Goal: Task Accomplishment & Management: Manage account settings

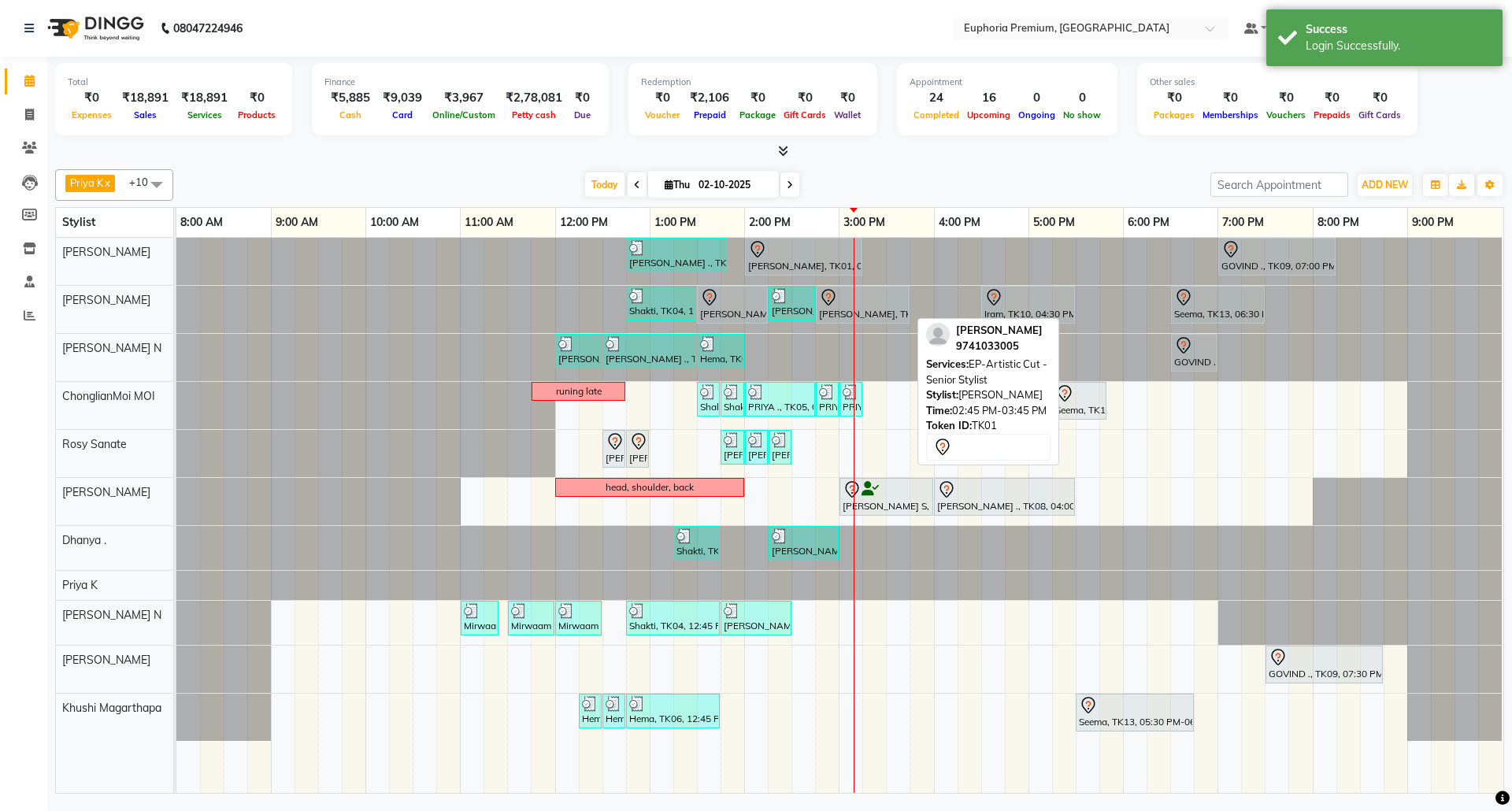
click at [855, 302] on div at bounding box center [862, 298] width 87 height 19
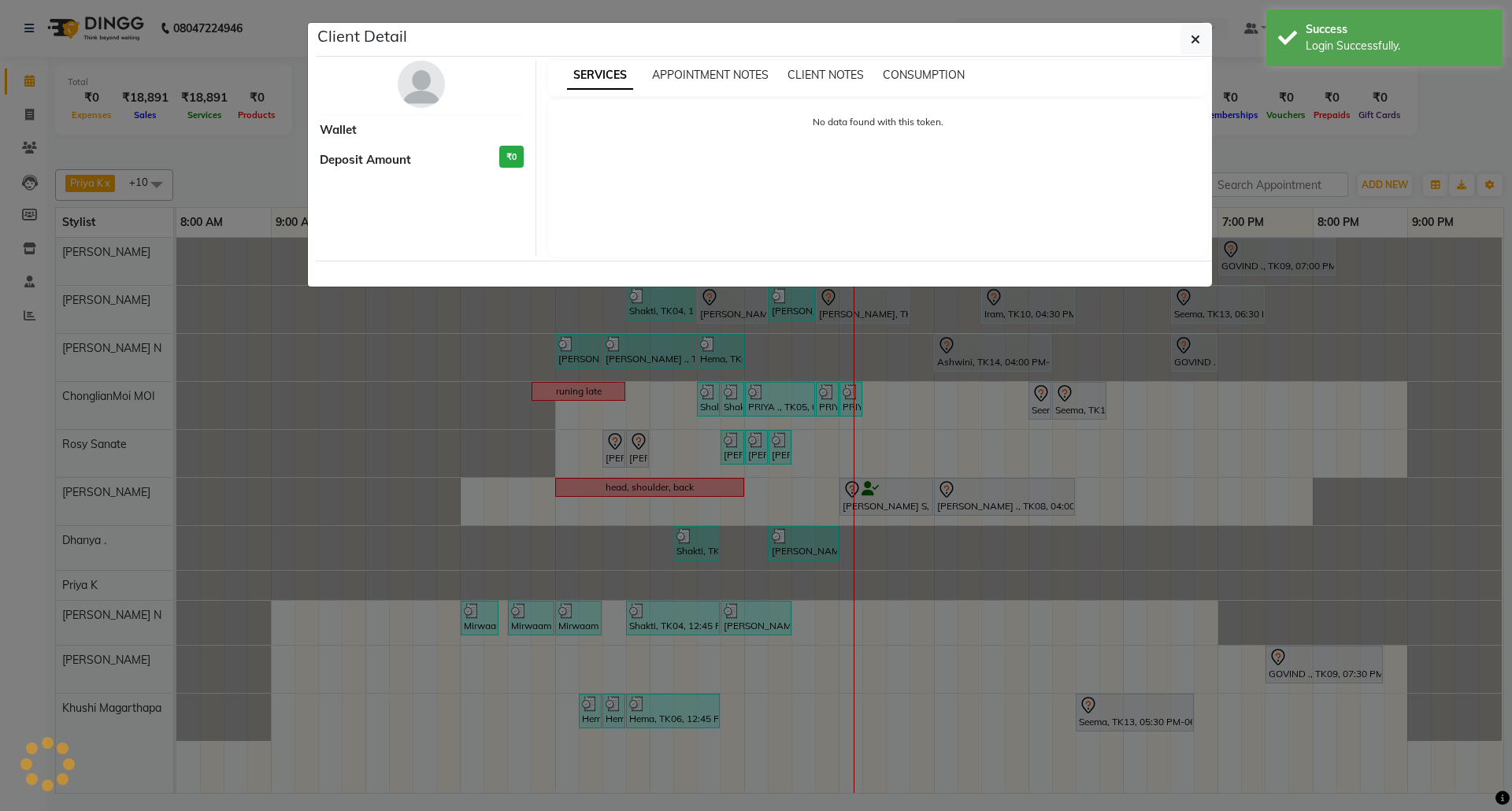
select select "7"
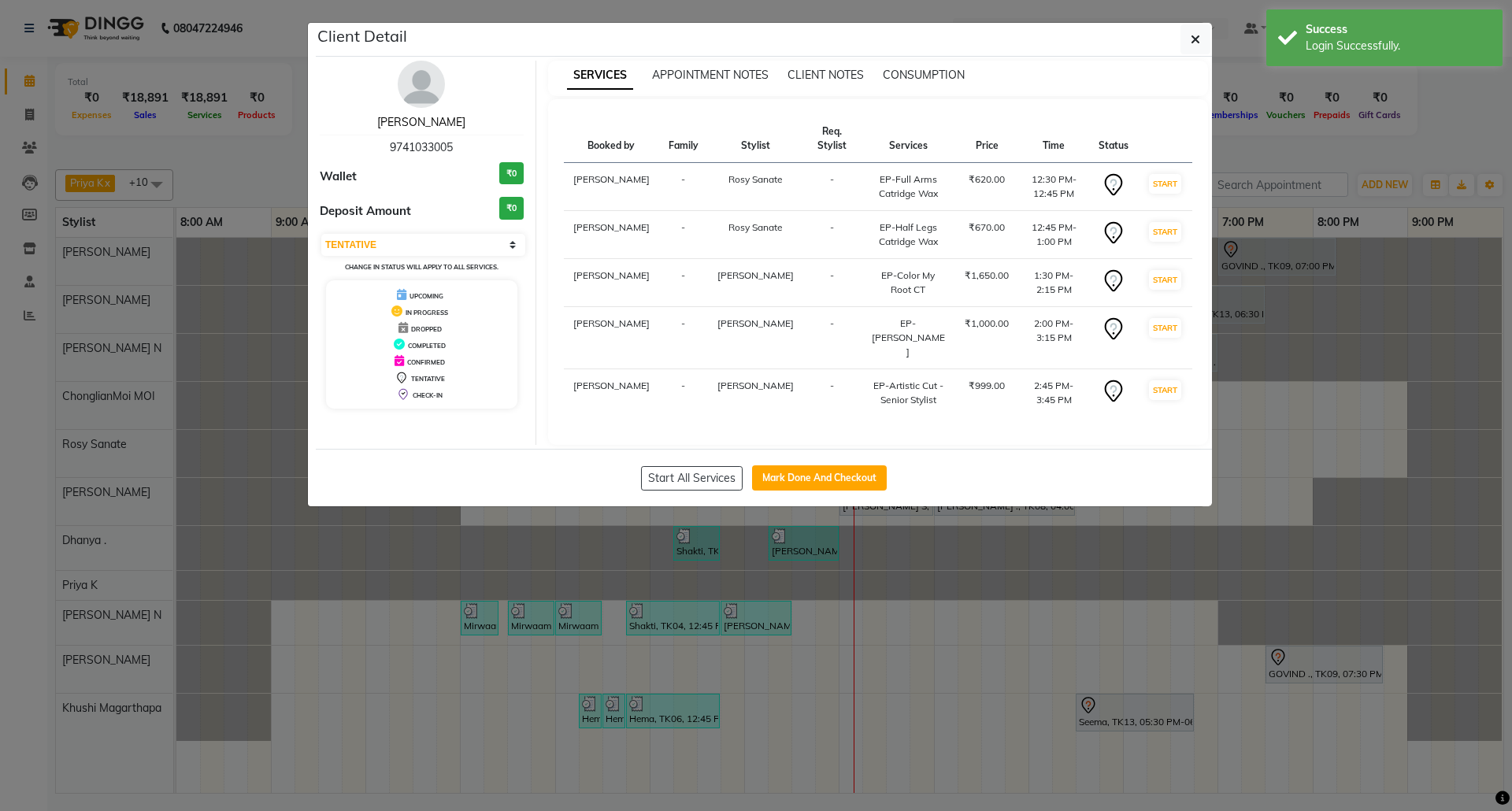
click at [429, 124] on link "Prabha" at bounding box center [421, 122] width 88 height 14
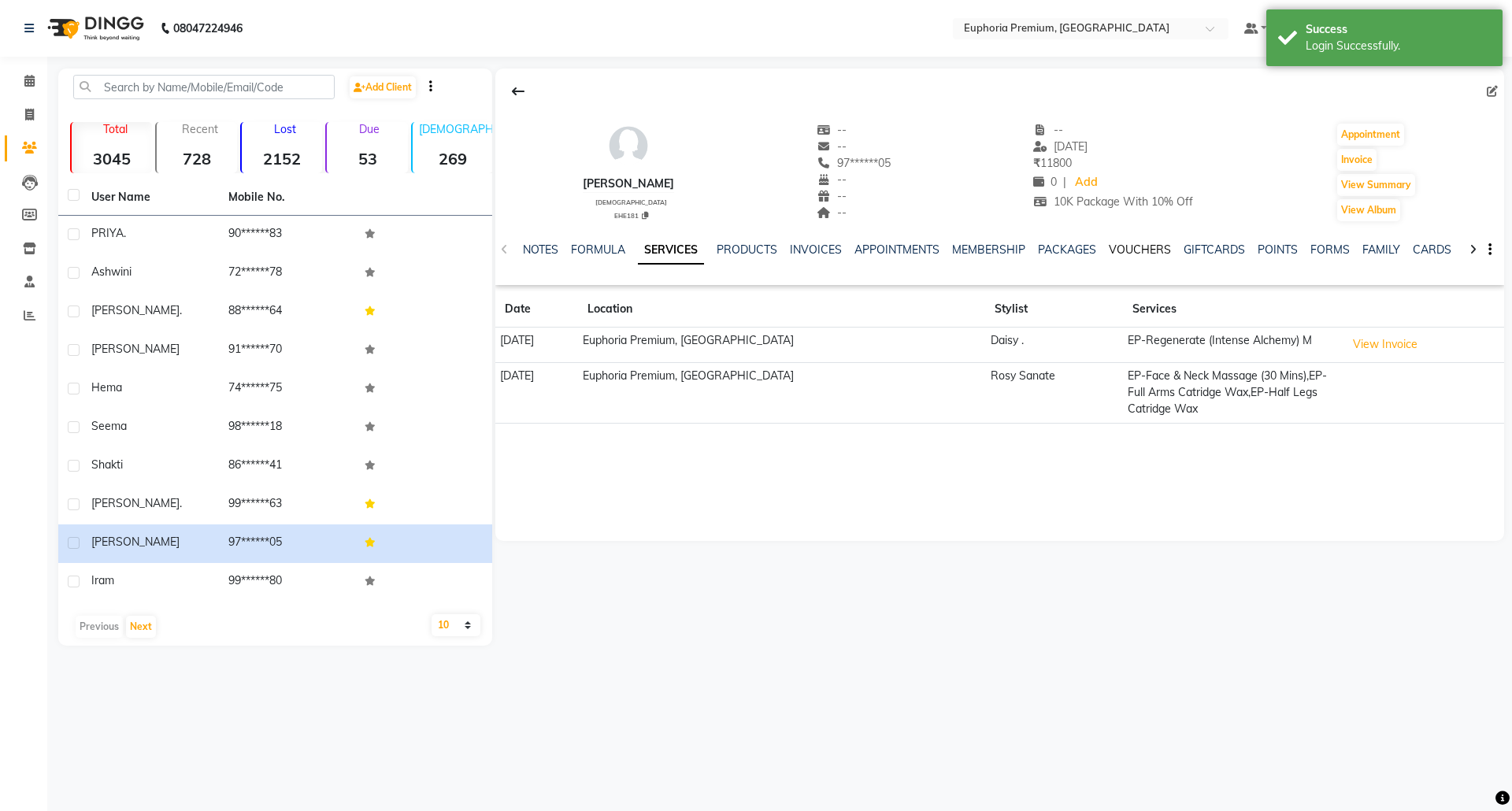
click at [1143, 250] on link "VOUCHERS" at bounding box center [1139, 250] width 62 height 14
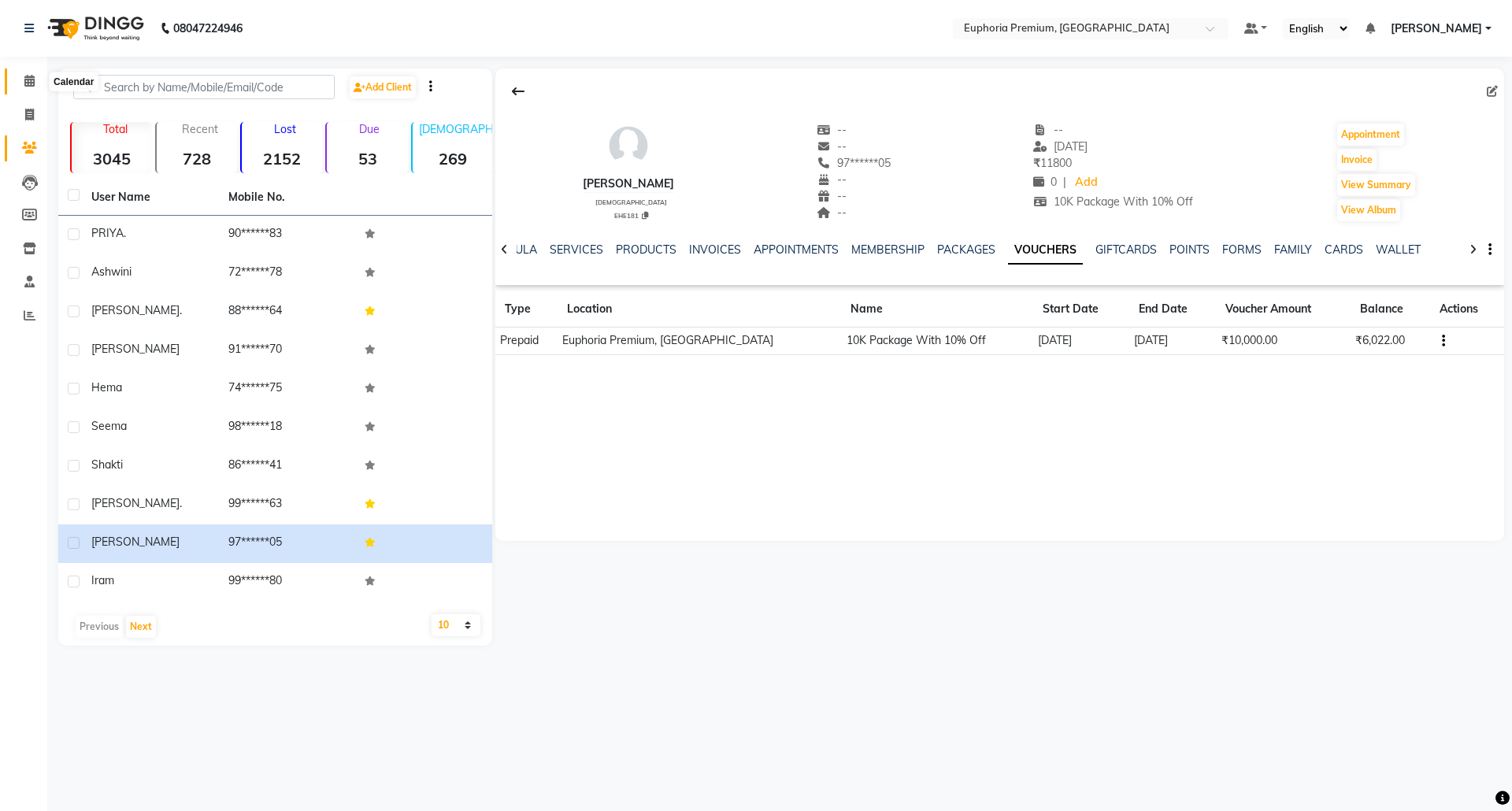
click at [31, 77] on icon at bounding box center [30, 81] width 10 height 12
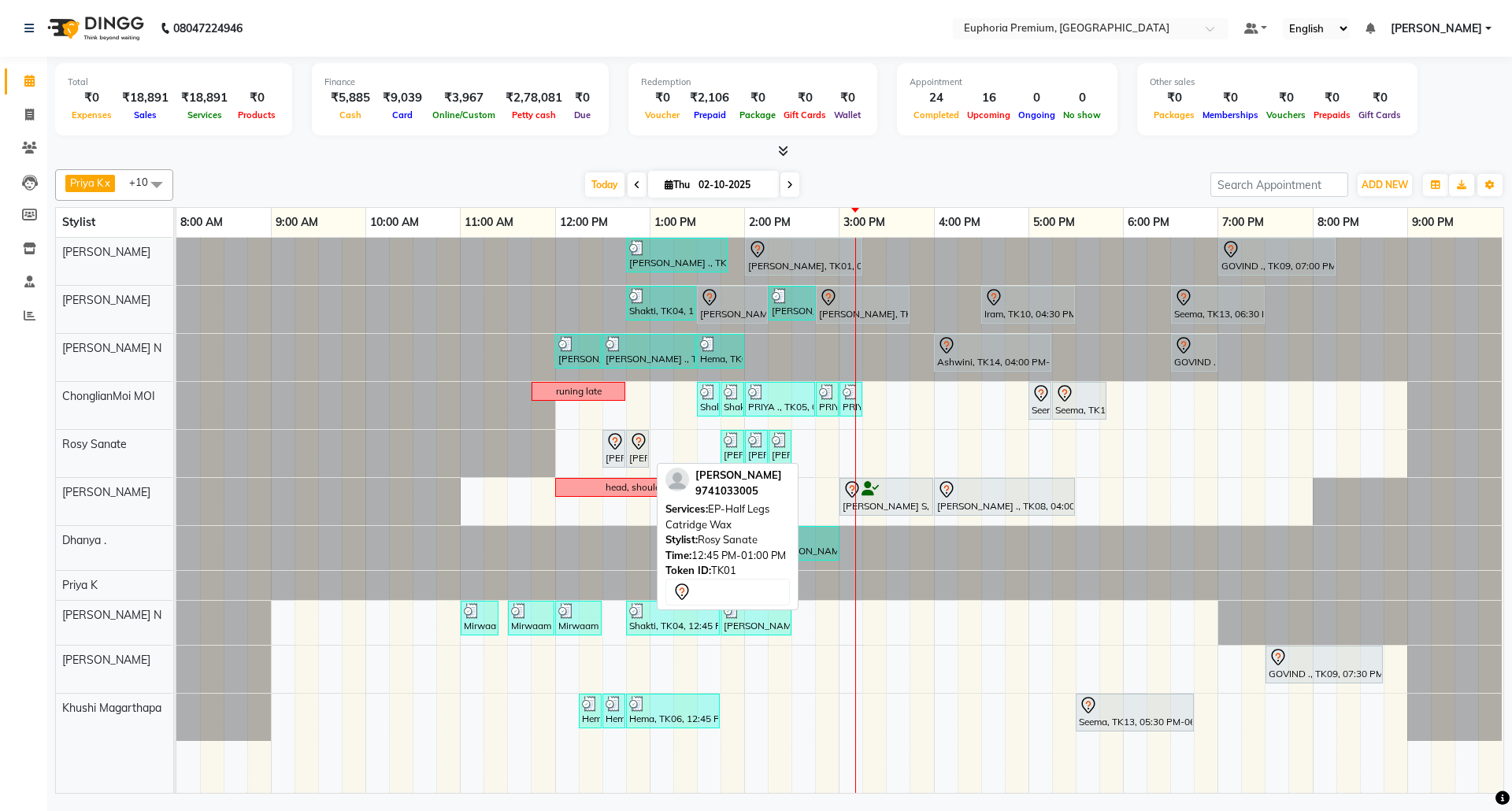
click at [638, 449] on icon at bounding box center [639, 442] width 19 height 19
select select "7"
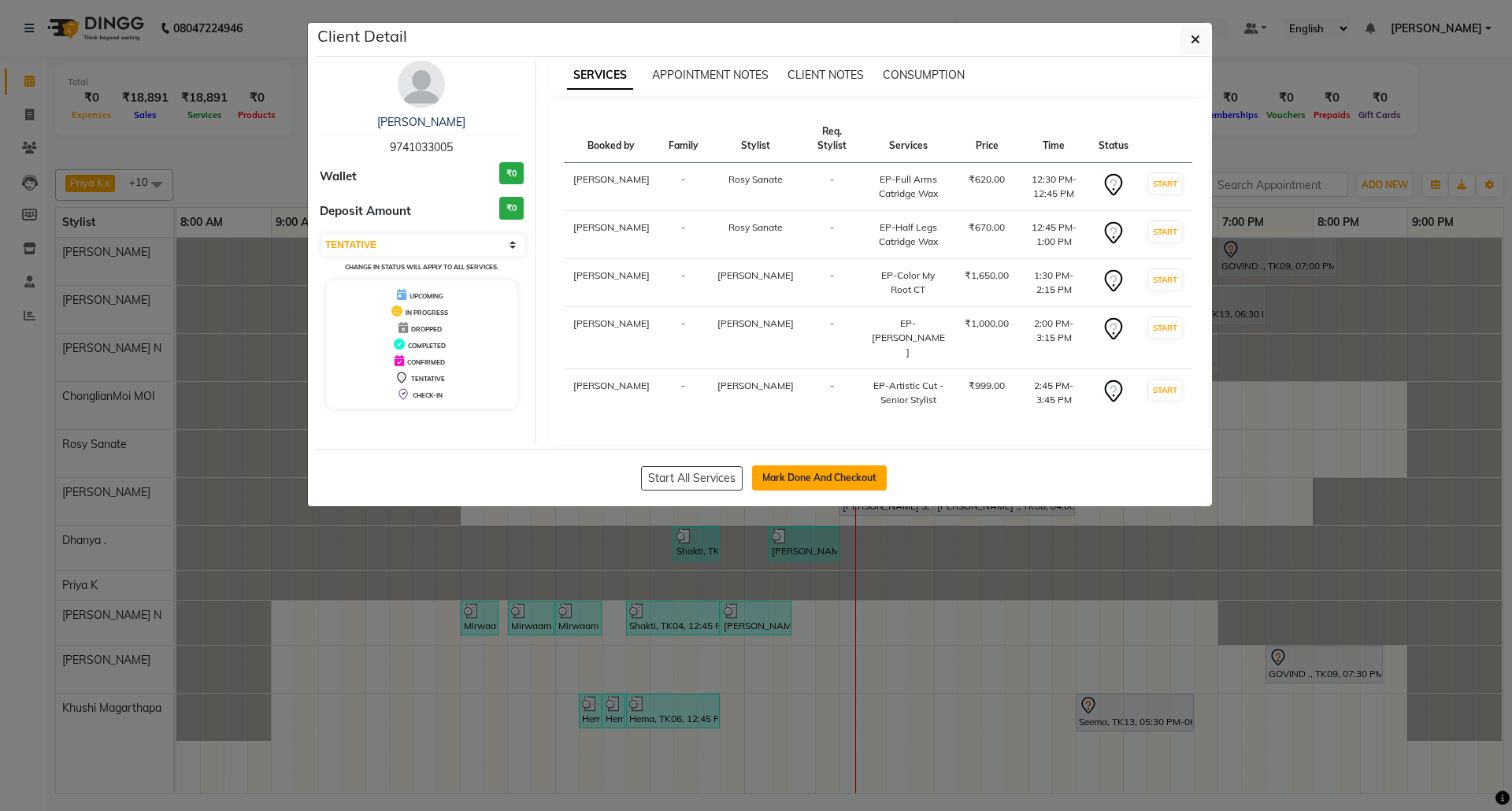
click at [861, 468] on button "Mark Done And Checkout" at bounding box center [819, 478] width 135 height 25
select select "service"
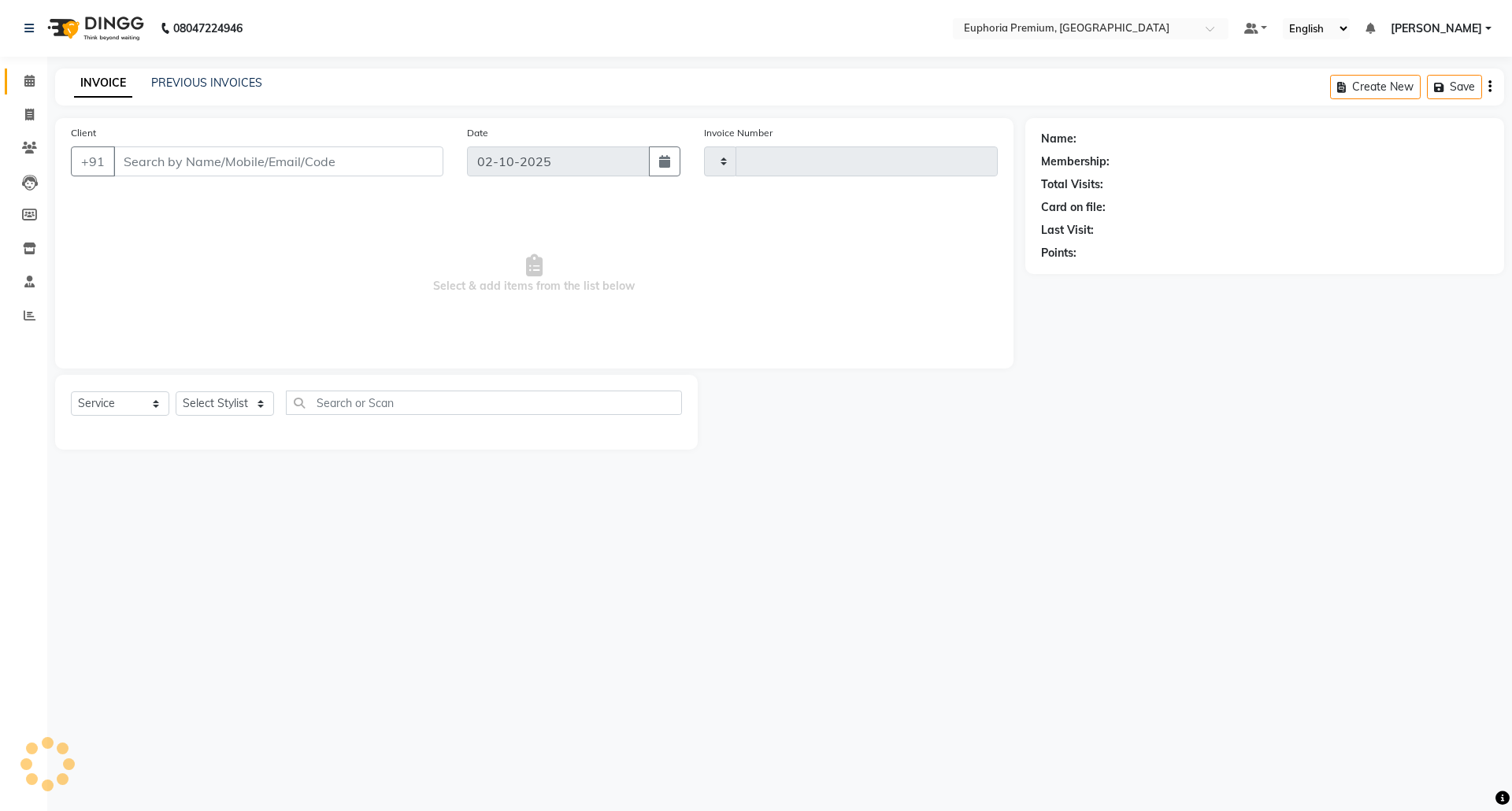
type input "3178"
select select "7925"
type input "97******05"
select select "71633"
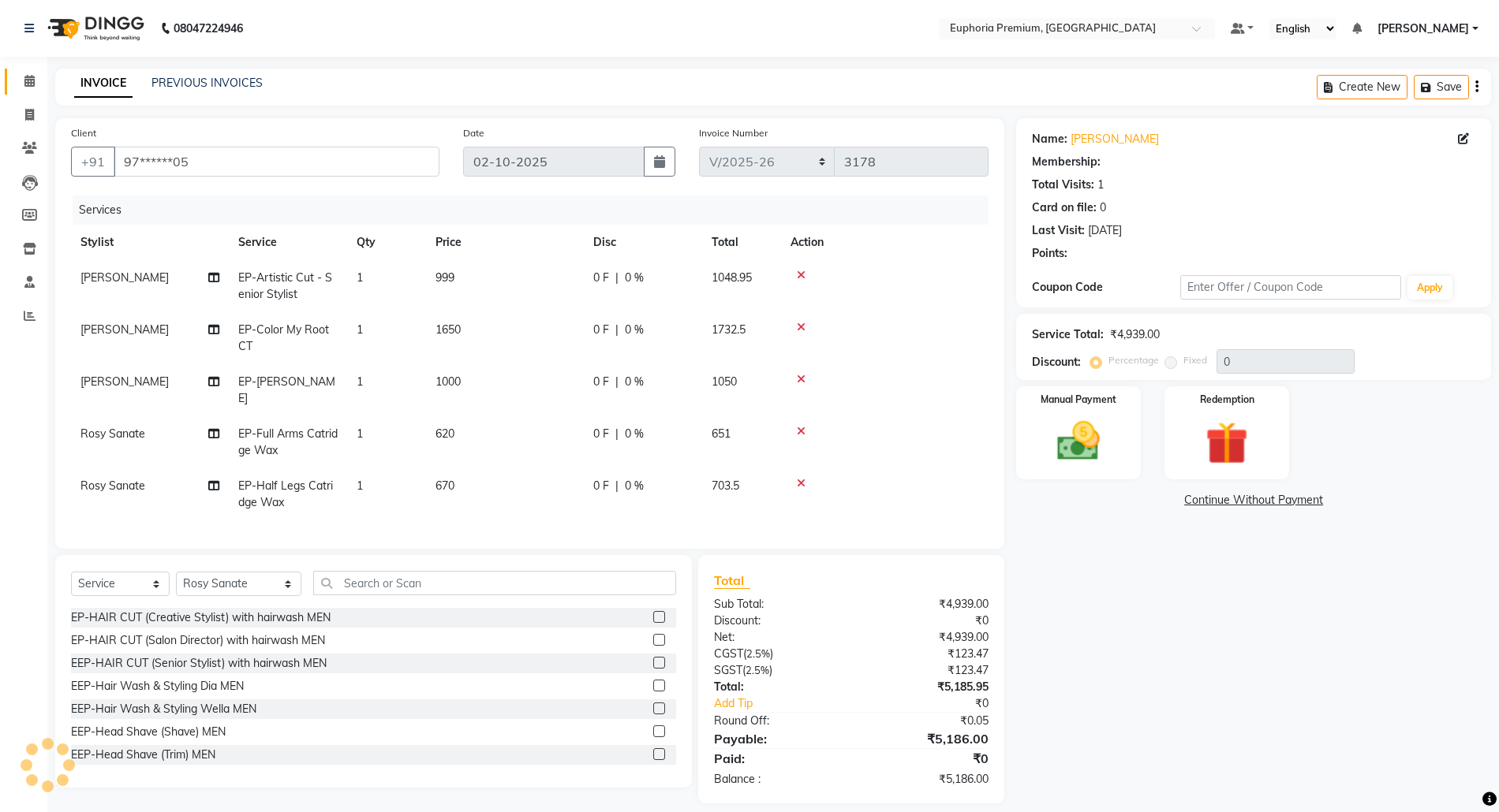
select select "2: Object"
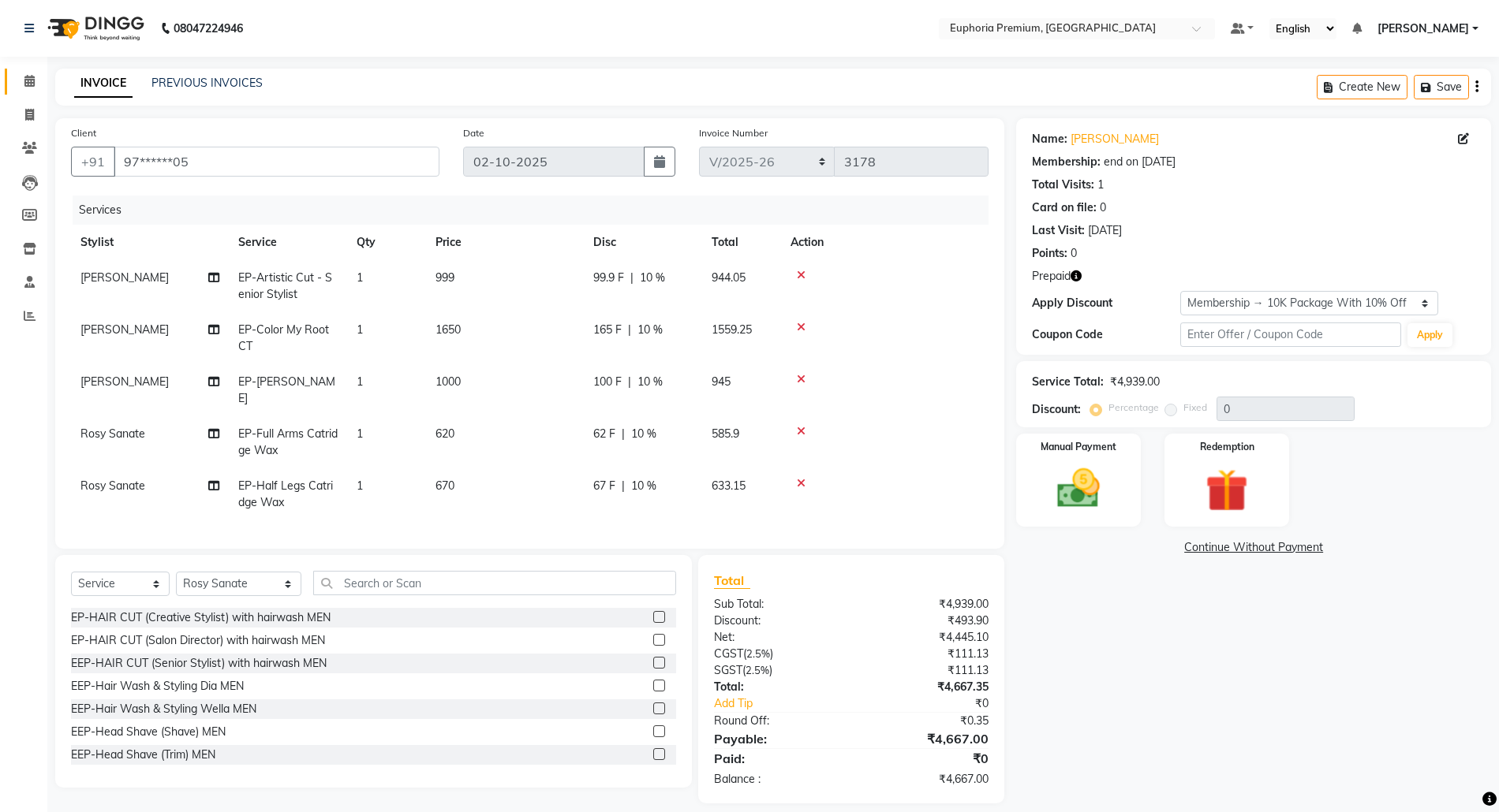
type input "10"
click at [459, 330] on span "1650" at bounding box center [448, 330] width 25 height 14
select select "78117"
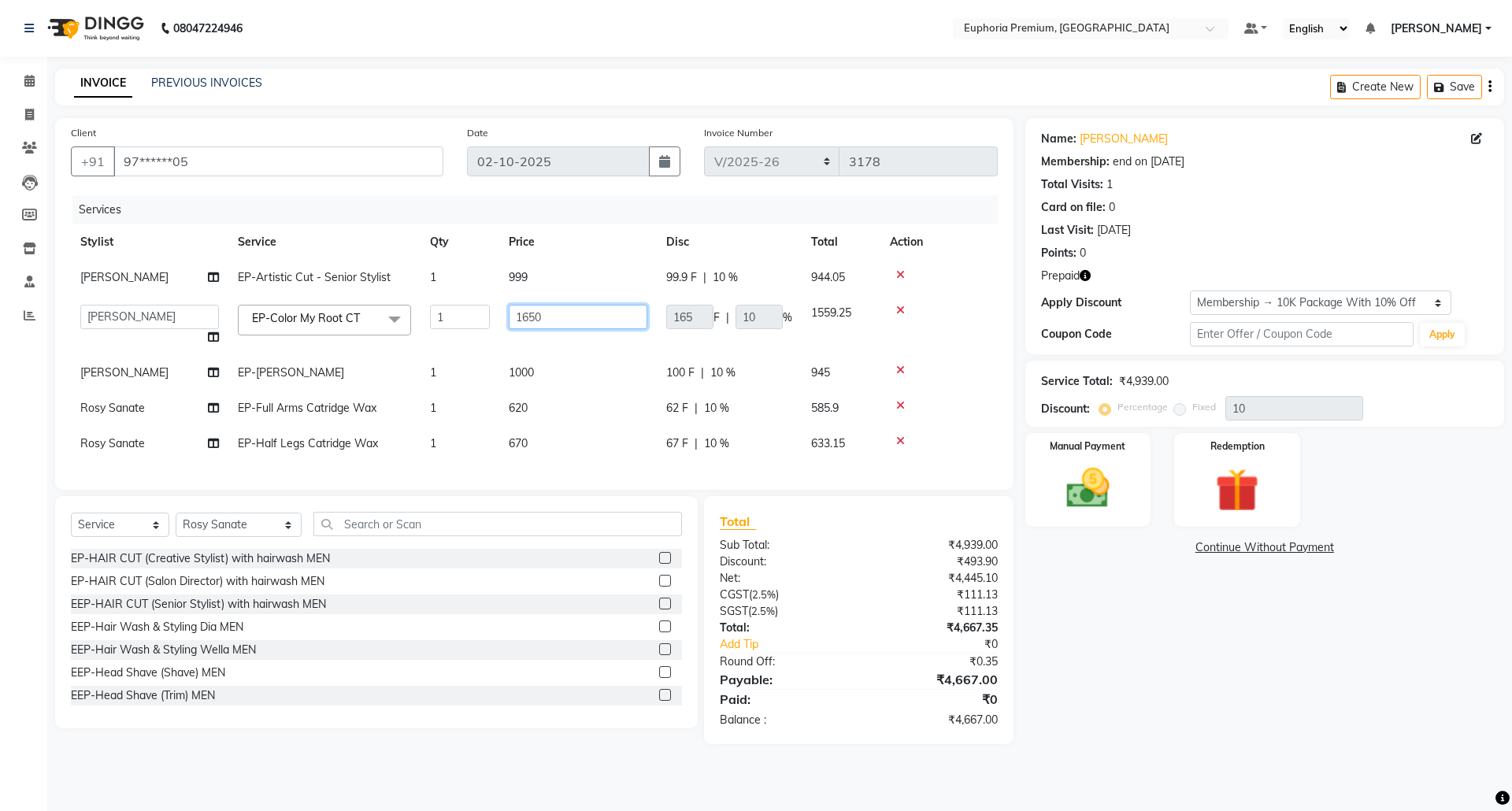
click at [546, 320] on input "1650" at bounding box center [577, 317] width 139 height 24
type input "1"
type input "2800"
click at [594, 199] on div "Services" at bounding box center [541, 210] width 937 height 29
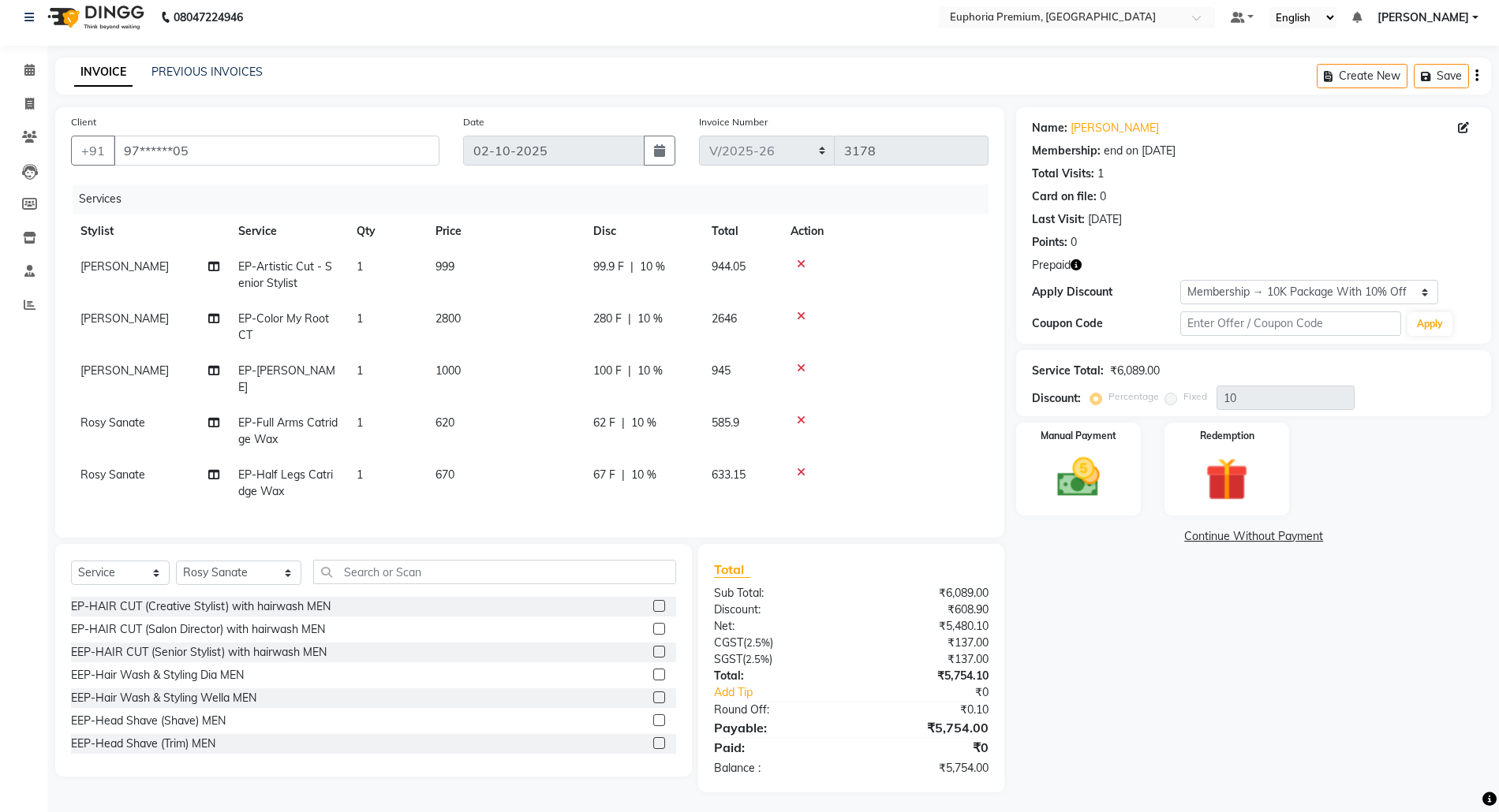
scroll to position [14, 0]
drag, startPoint x: 940, startPoint y: 622, endPoint x: 989, endPoint y: 620, distance: 49.0
click at [989, 620] on div "₹5,480.10" at bounding box center [926, 623] width 149 height 17
click at [1036, 617] on div "Name: Prabha Membership: end on 08-06-2026 Total Visits: 1 Card on file: 0 Last…" at bounding box center [1259, 446] width 487 height 685
click at [1209, 480] on img at bounding box center [1226, 476] width 73 height 55
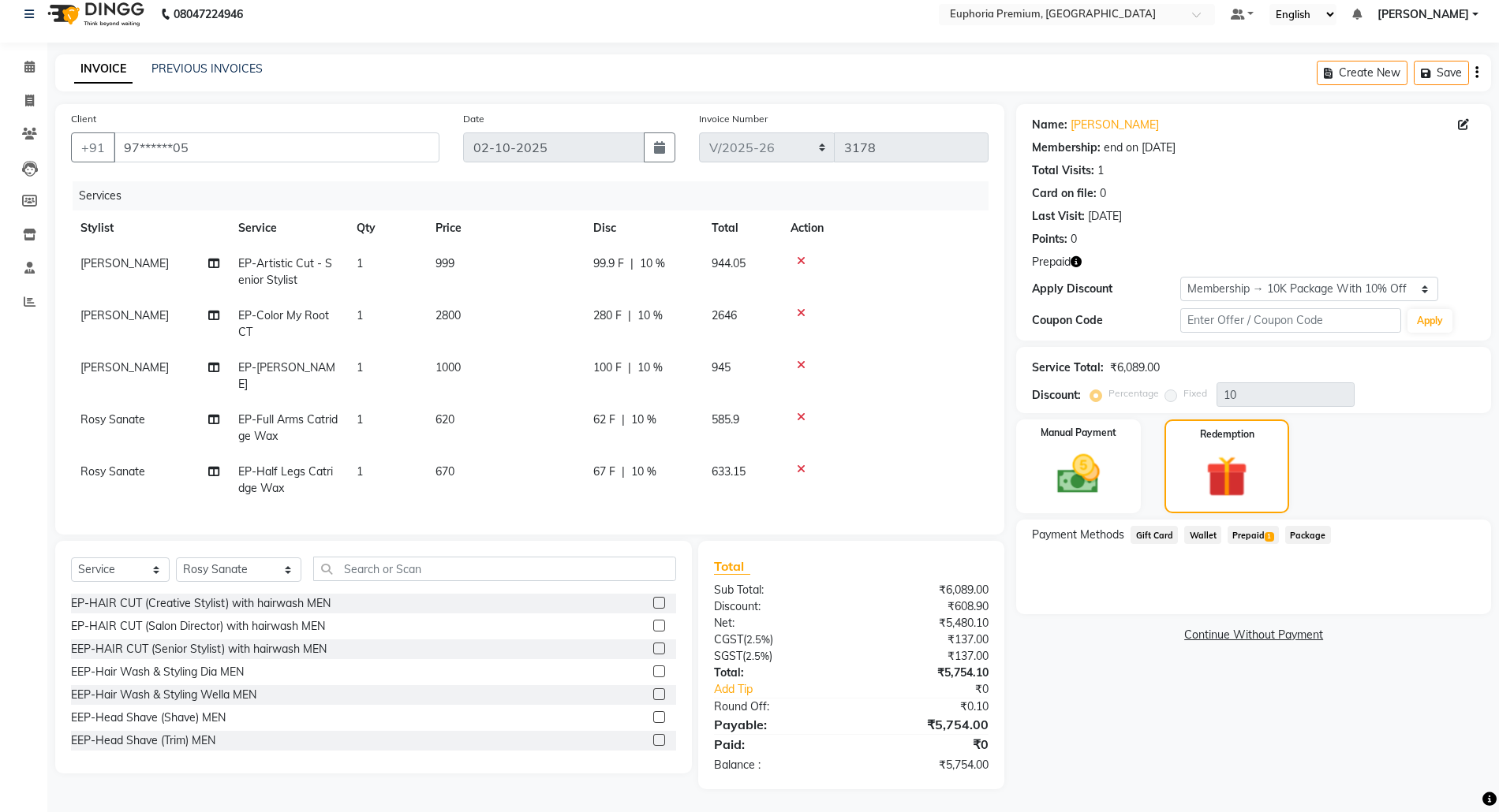
click at [1248, 531] on span "Prepaid 1" at bounding box center [1253, 535] width 52 height 18
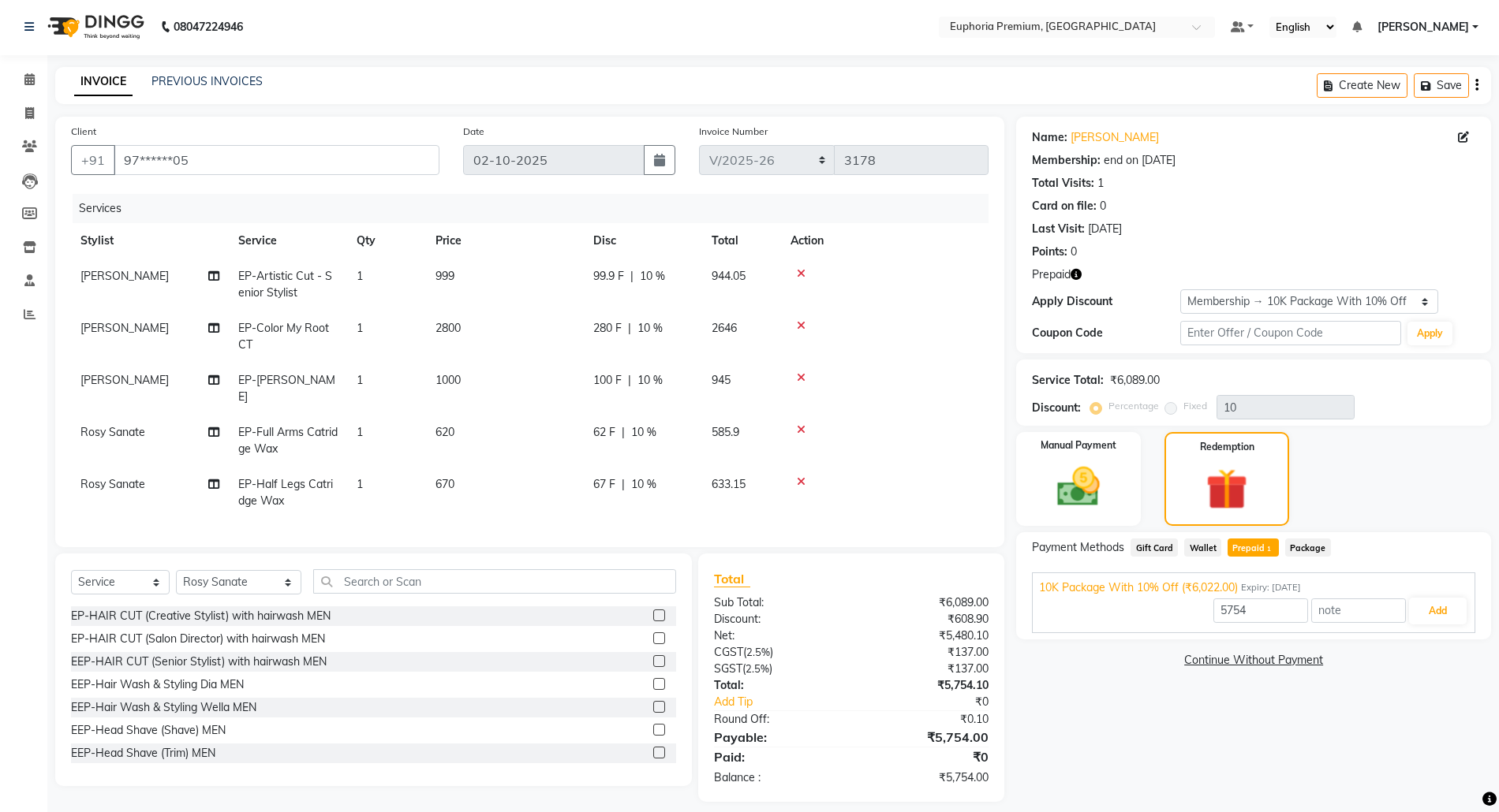
scroll to position [0, 0]
click at [1443, 84] on button "Save" at bounding box center [1440, 88] width 55 height 24
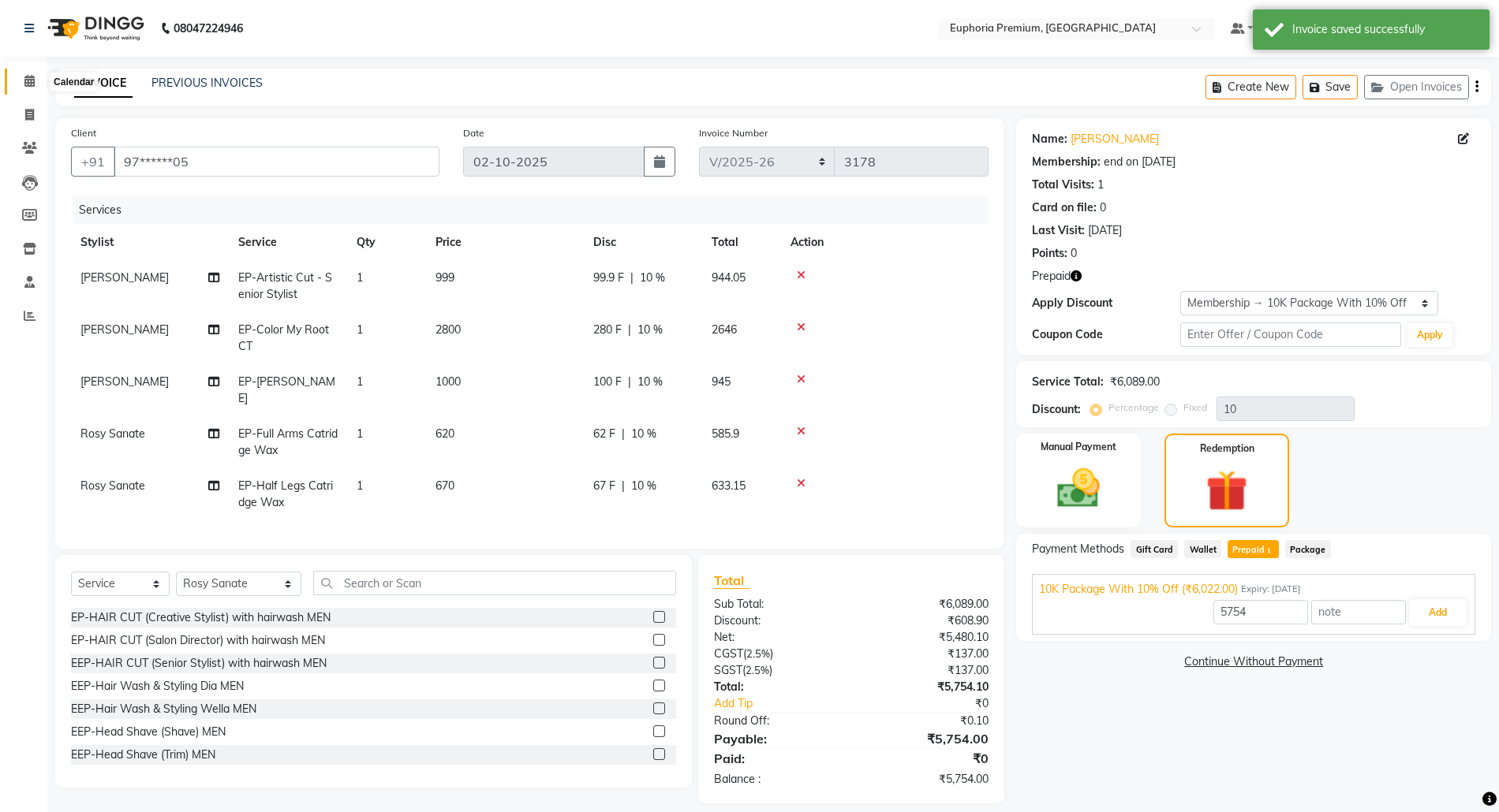
click at [25, 77] on icon at bounding box center [30, 81] width 11 height 12
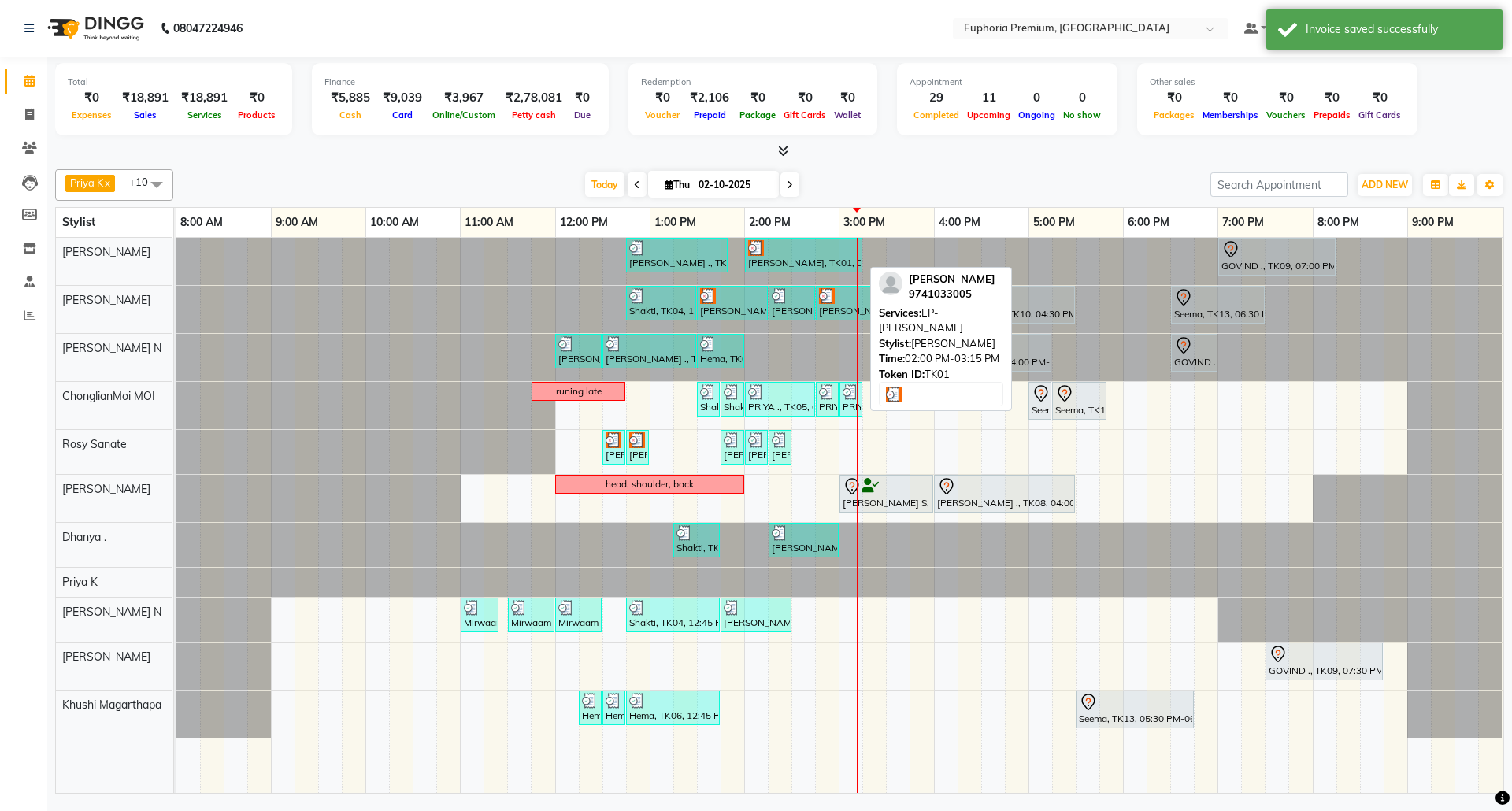
click at [808, 262] on div "Prabha, TK01, 02:00 PM-03:15 PM, EP-Crystal Pedi" at bounding box center [804, 255] width 114 height 30
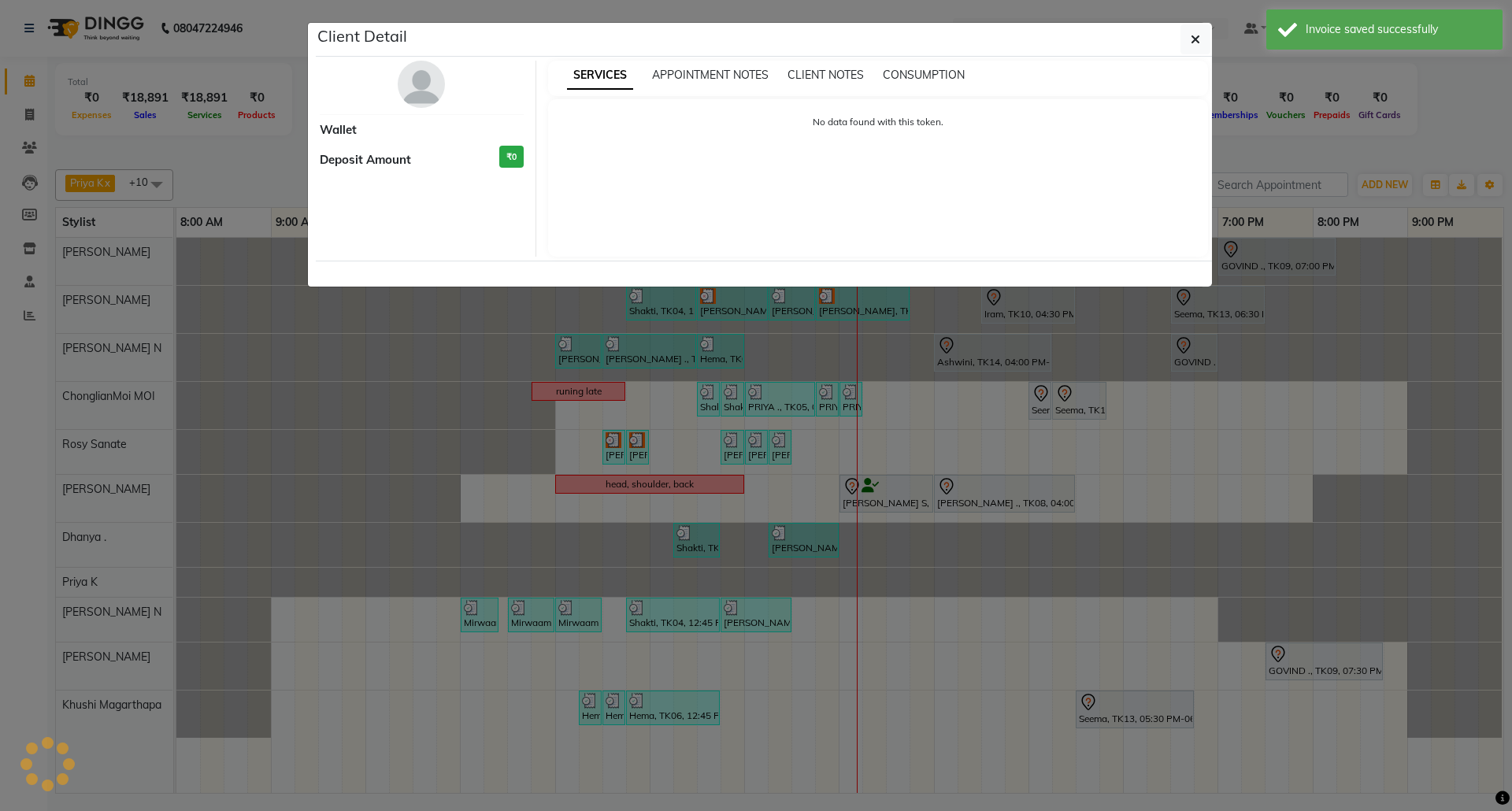
select select "3"
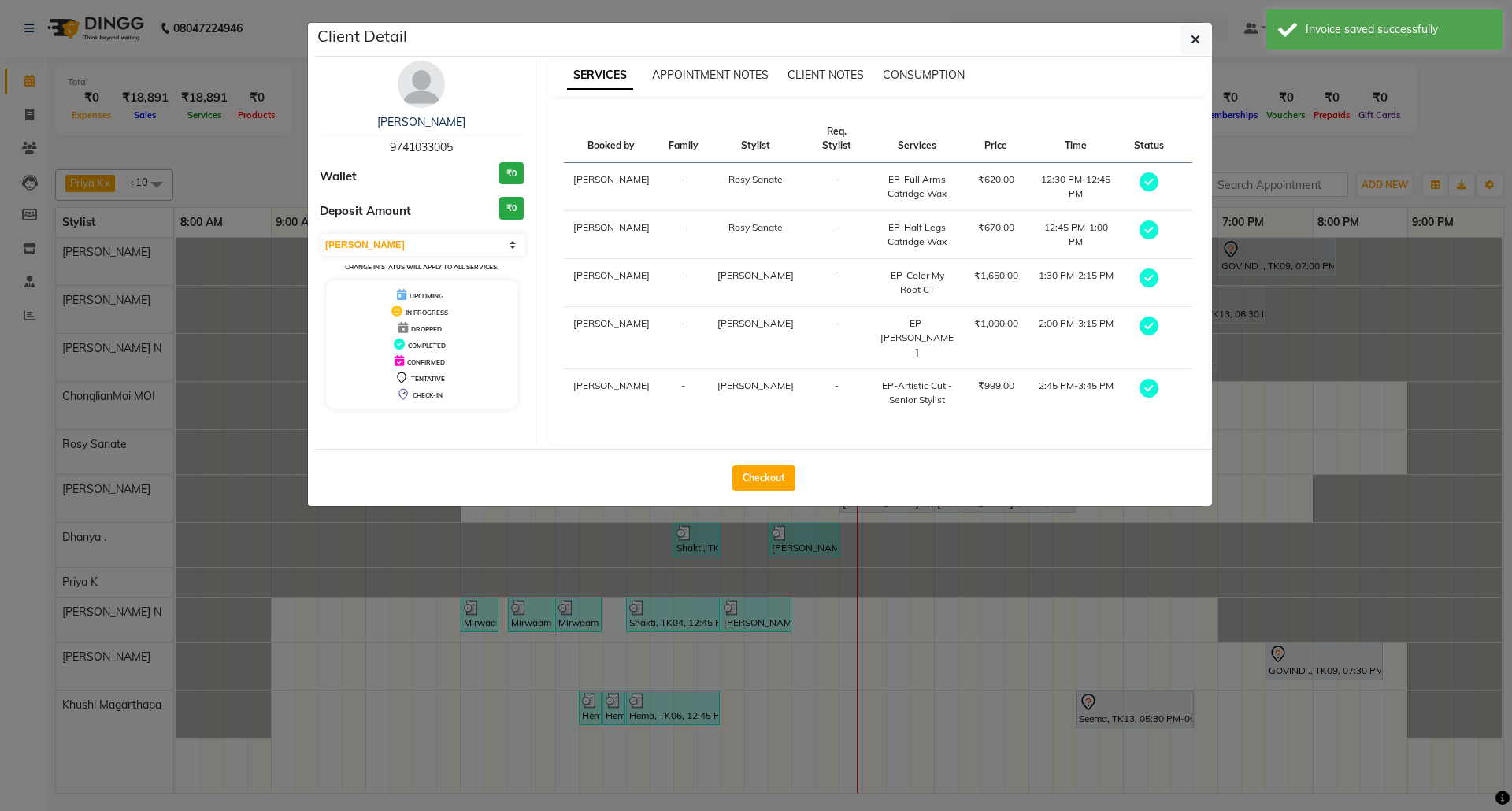
click at [757, 466] on button "Checkout" at bounding box center [763, 478] width 63 height 25
select select "7925"
select select "service"
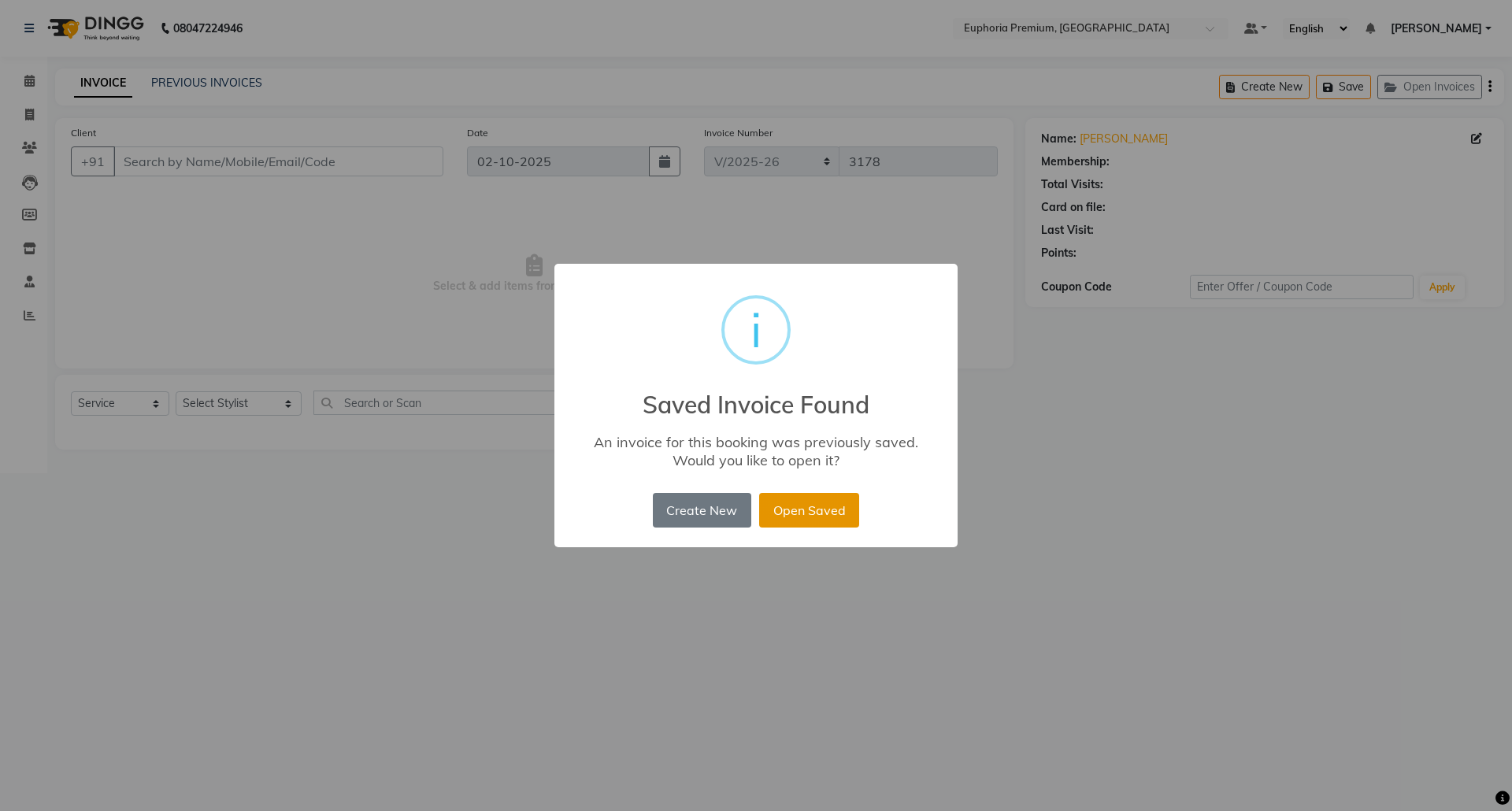
click at [813, 502] on button "Open Saved" at bounding box center [809, 510] width 100 height 35
type input "97******05"
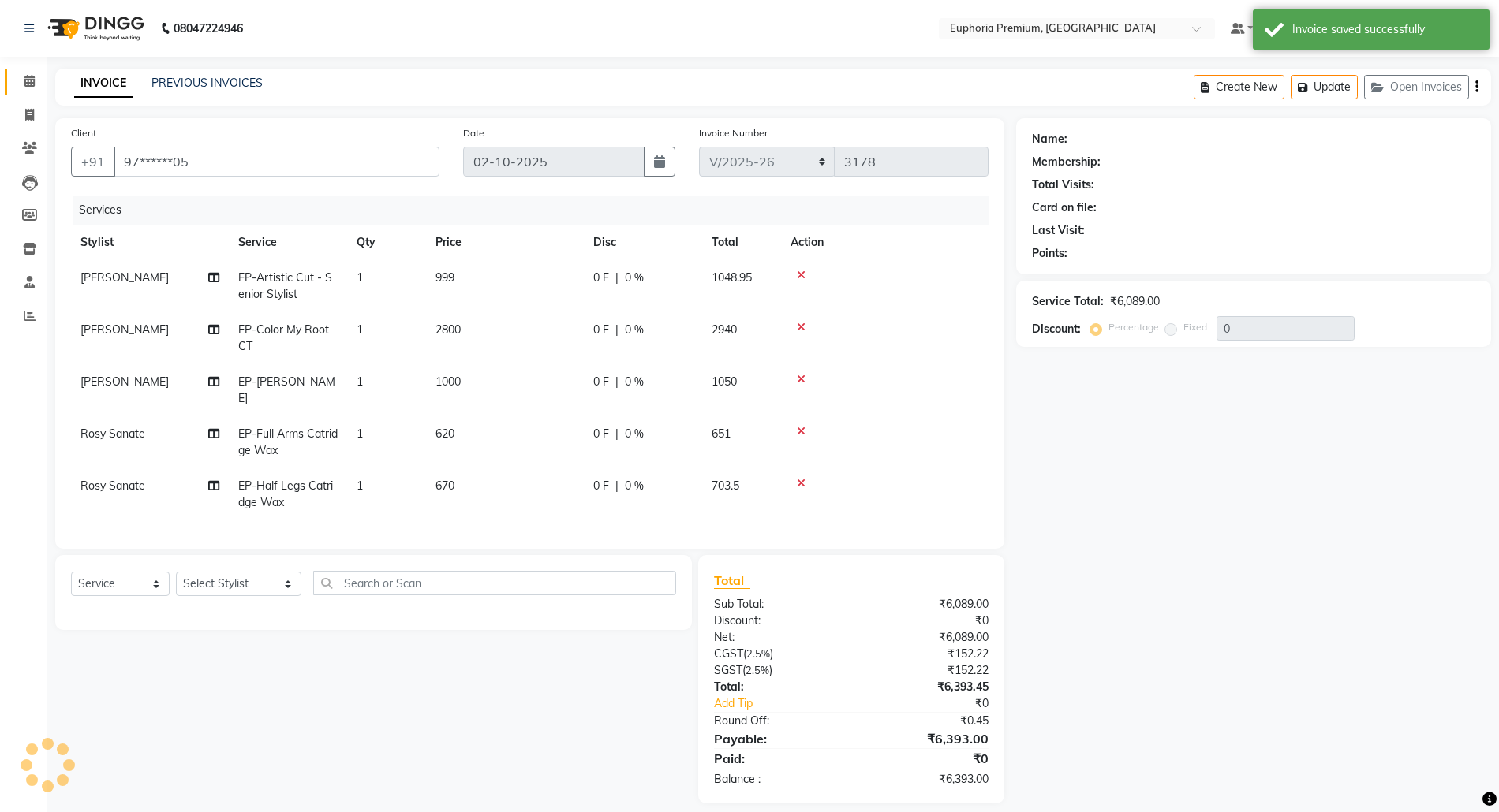
select select "2: Object"
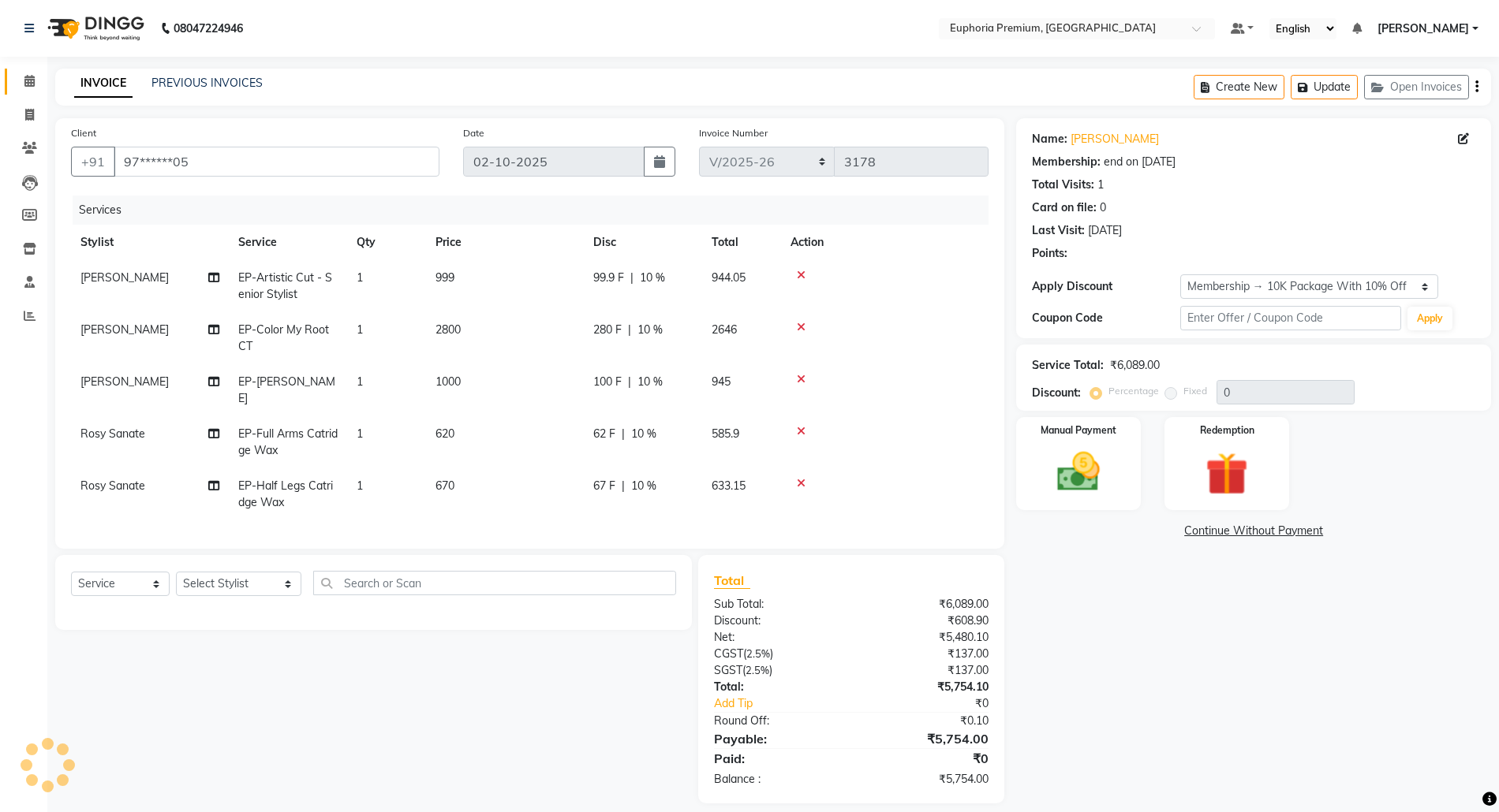
type input "10"
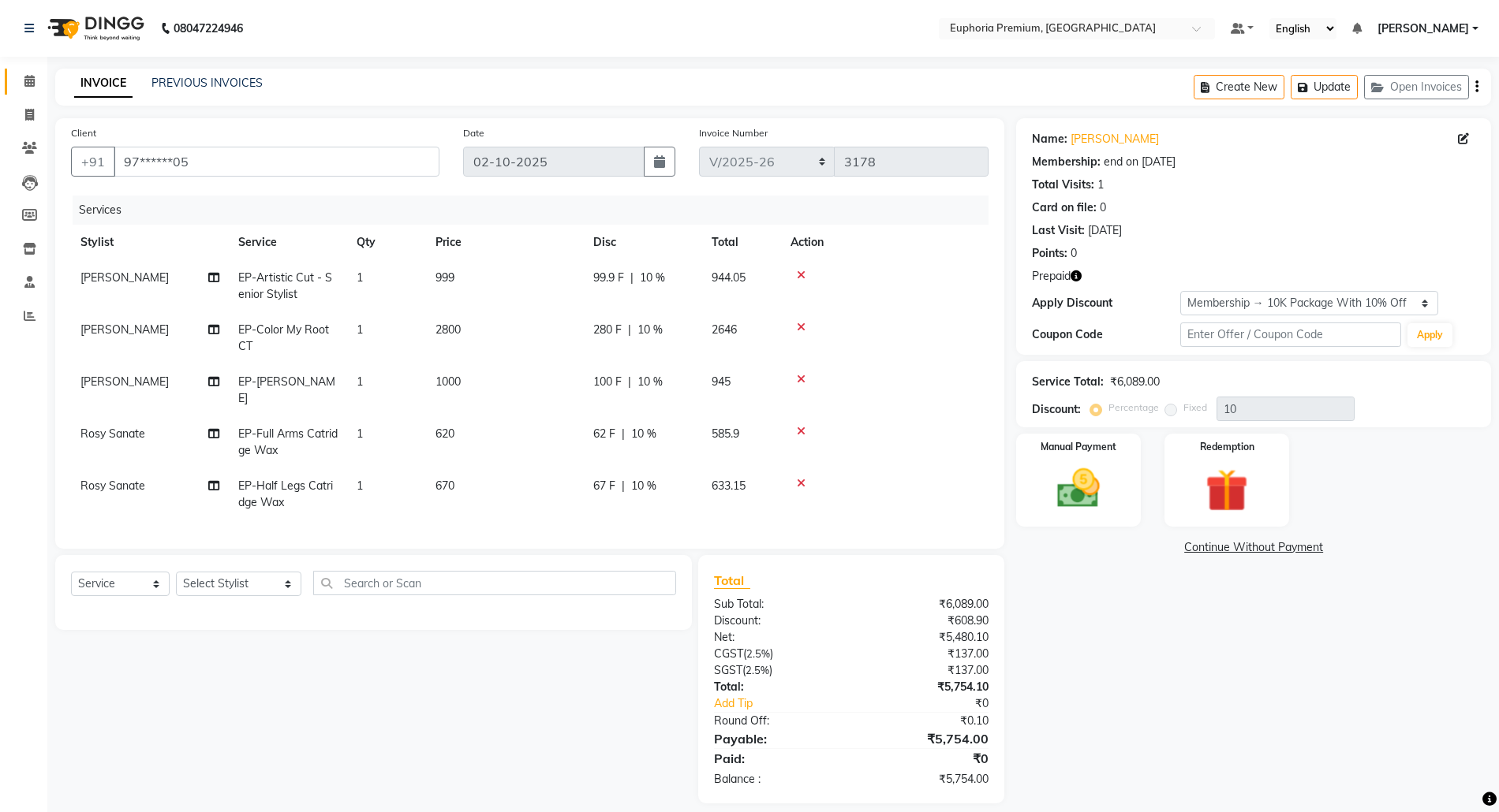
scroll to position [14, 0]
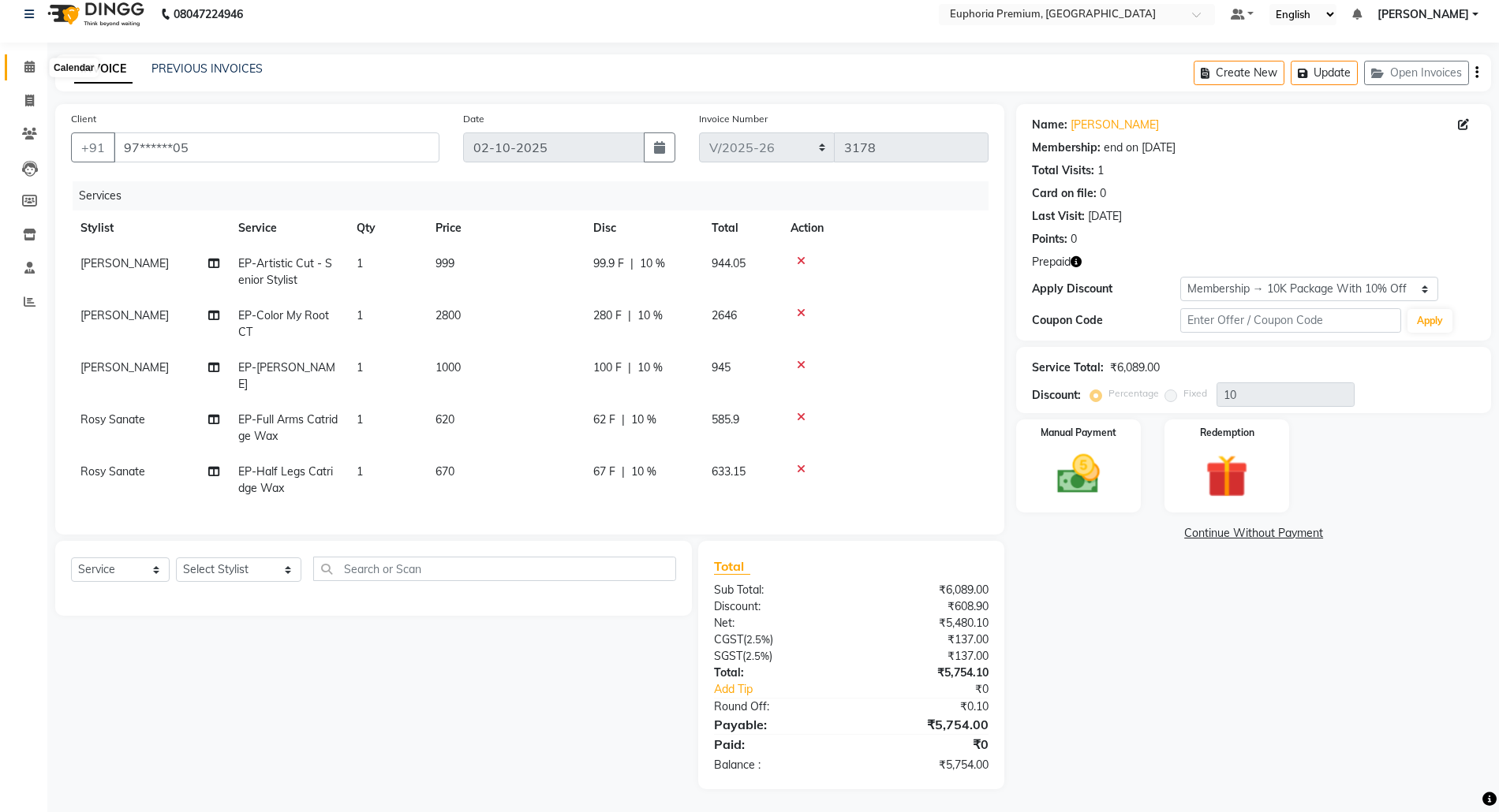
click at [33, 64] on icon at bounding box center [30, 66] width 11 height 12
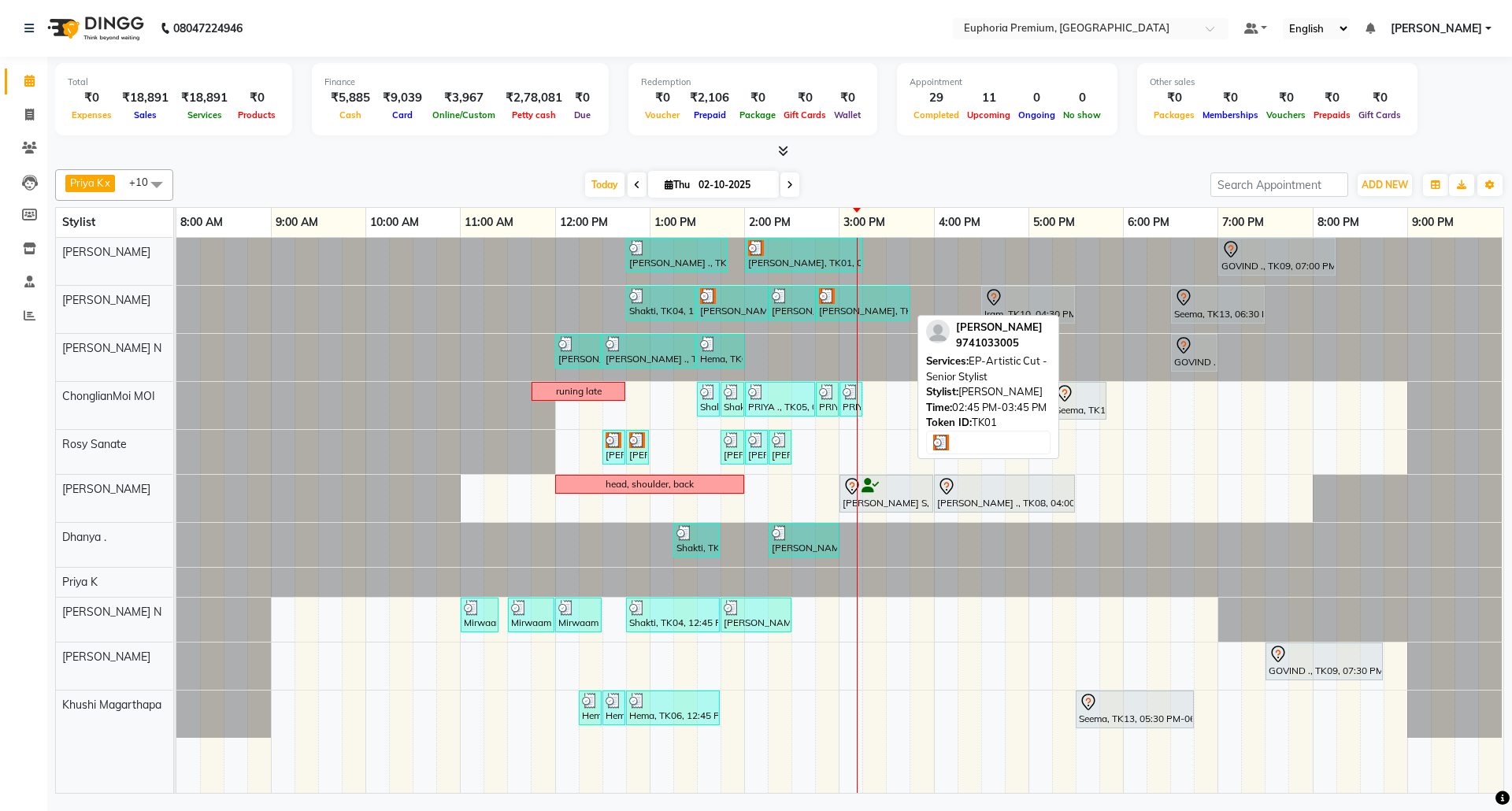
click at [879, 308] on div "Prabha, TK01, 02:45 PM-03:45 PM, EP-Artistic Cut - Senior Stylist" at bounding box center [863, 303] width 91 height 30
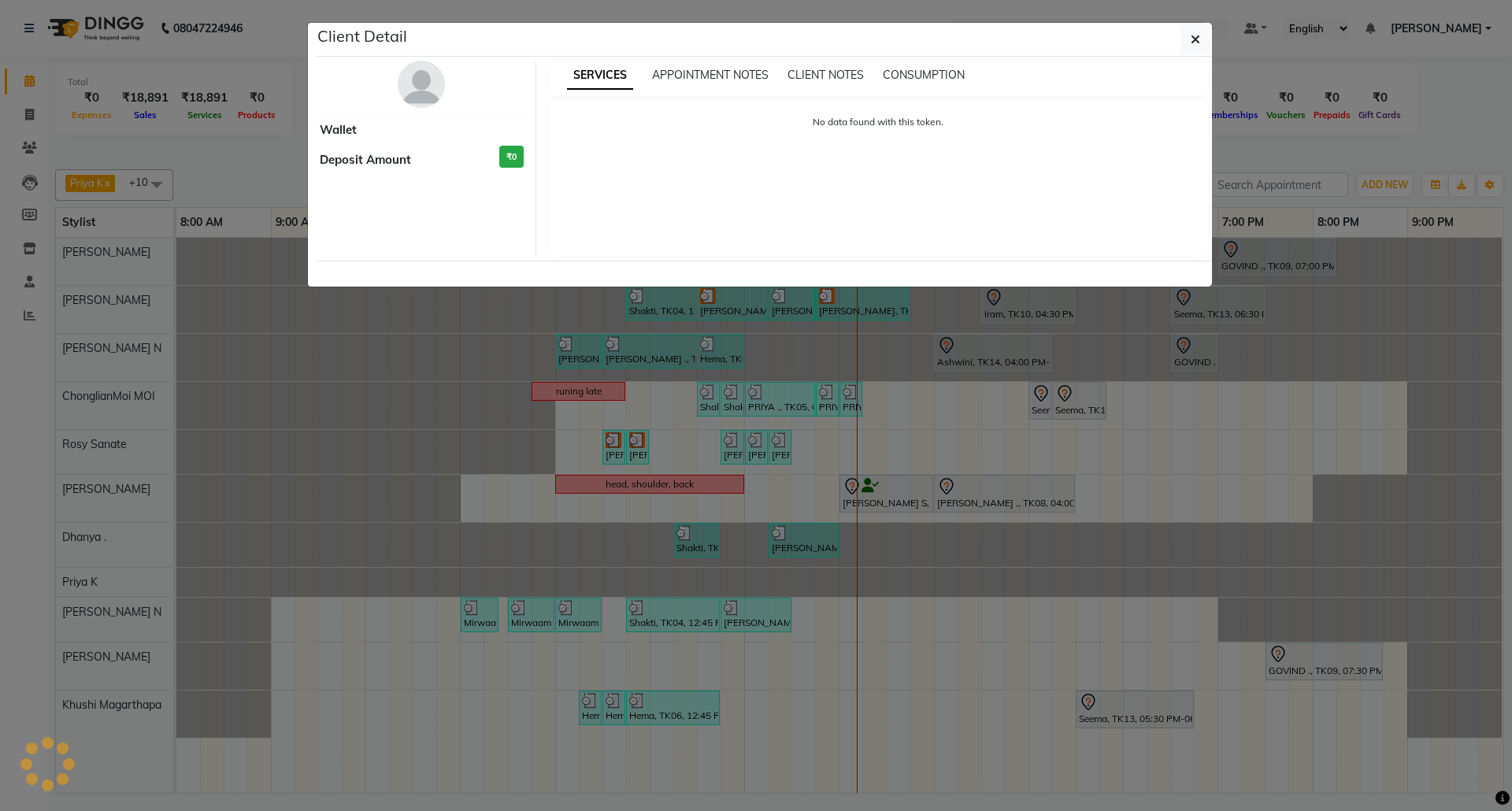
select select "3"
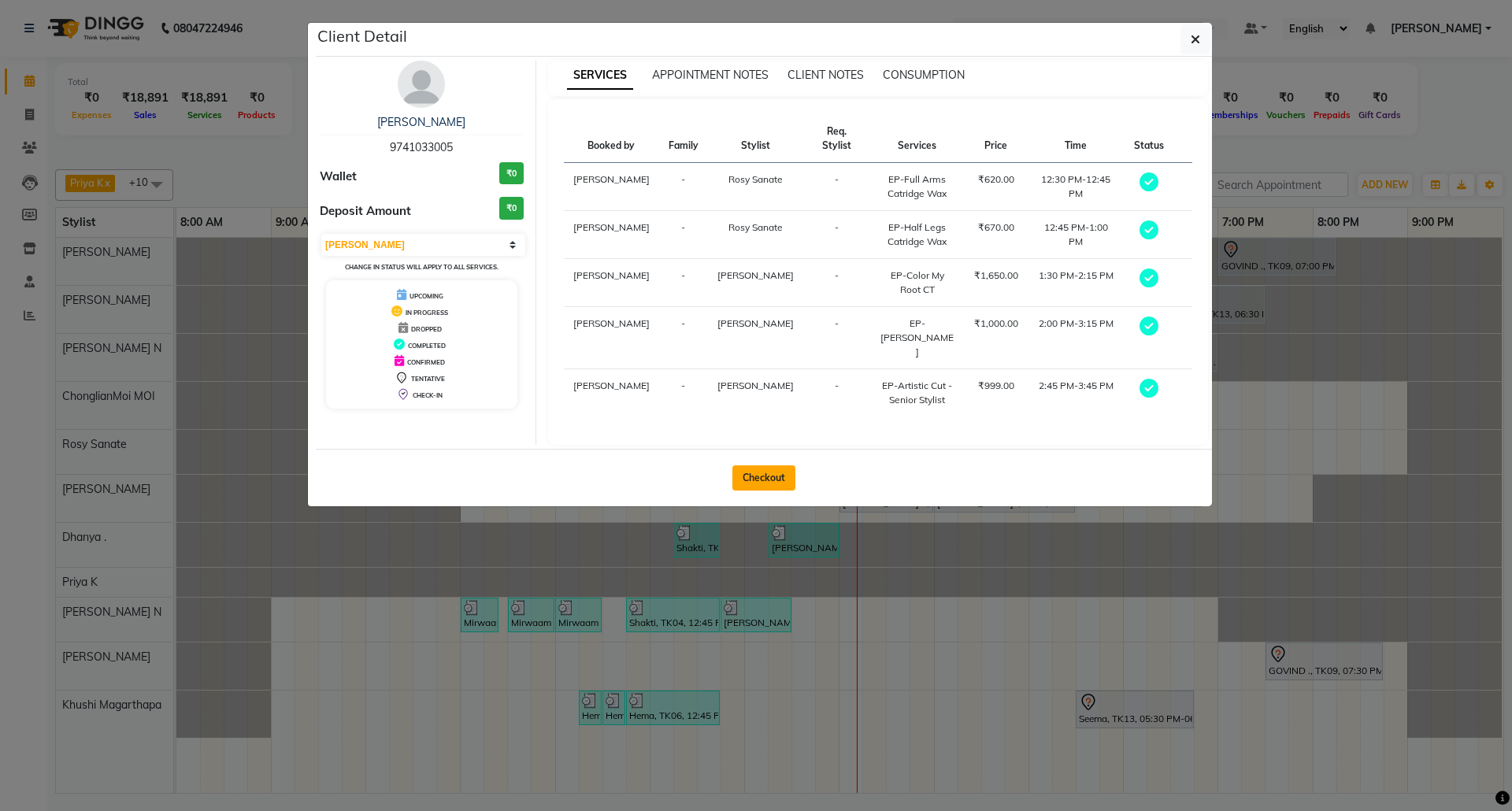
click at [783, 466] on button "Checkout" at bounding box center [763, 478] width 63 height 25
select select "service"
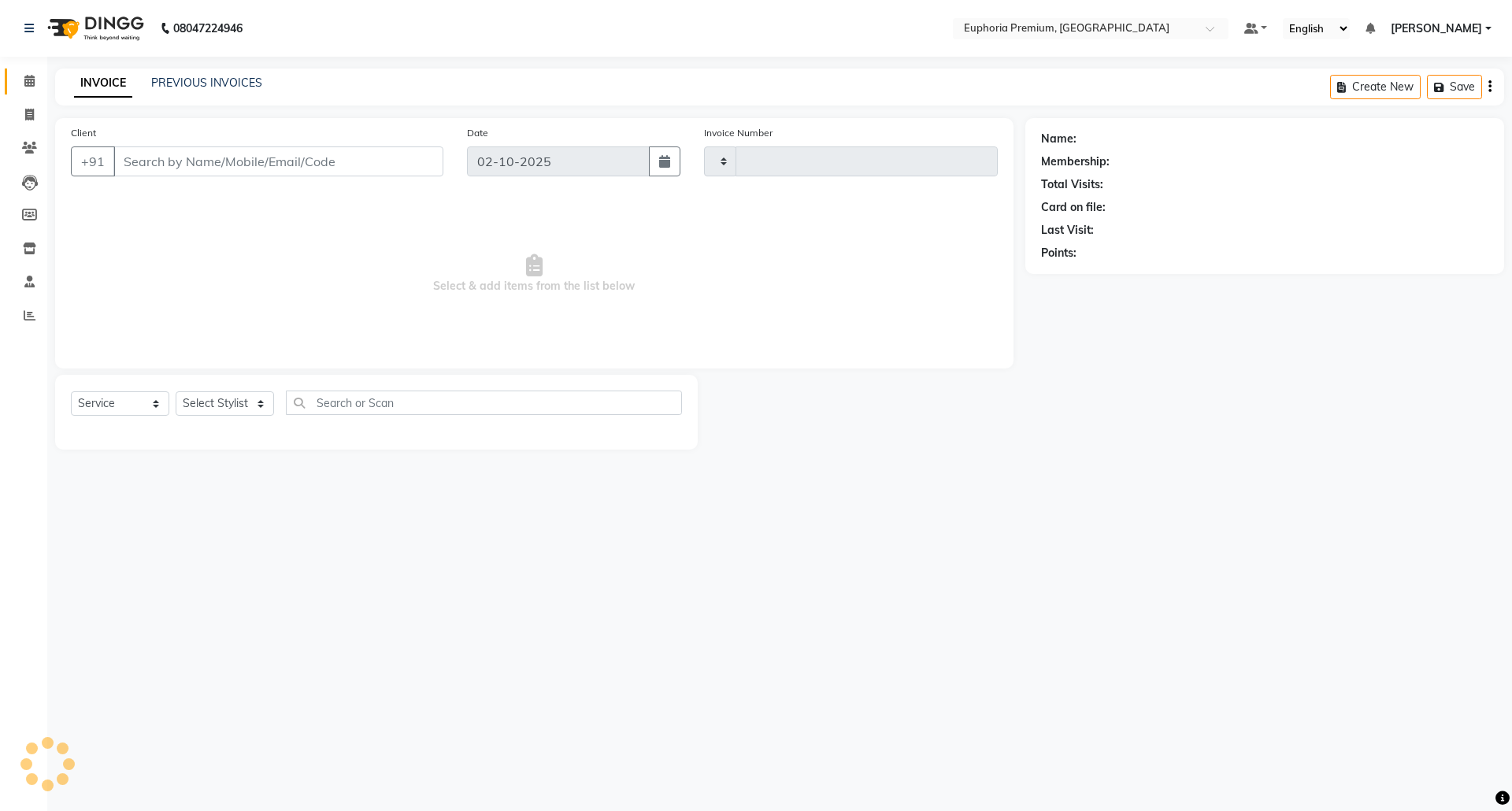
type input "3178"
select select "7925"
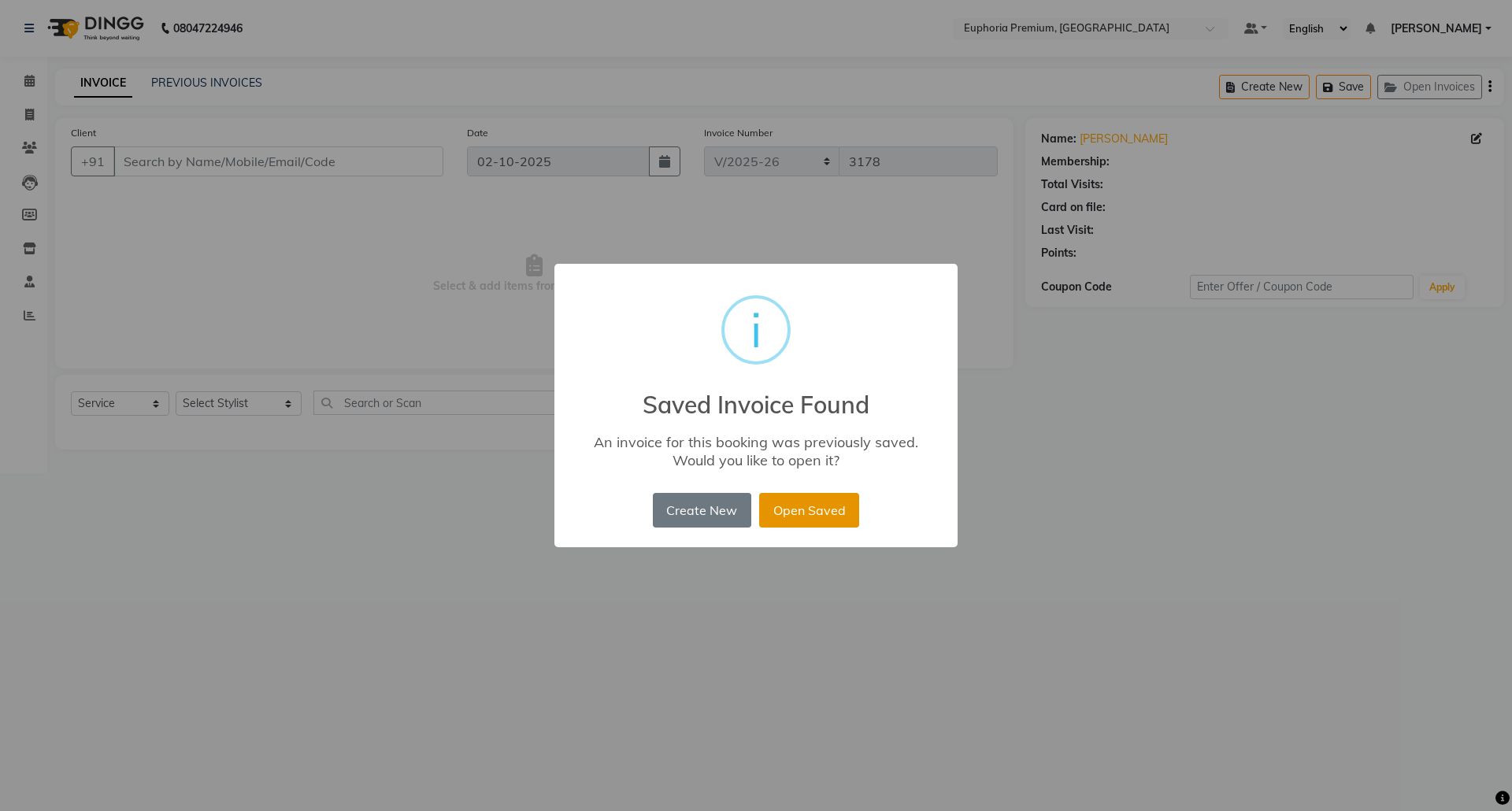
click at [839, 503] on button "Open Saved" at bounding box center [809, 510] width 100 height 35
type input "97******05"
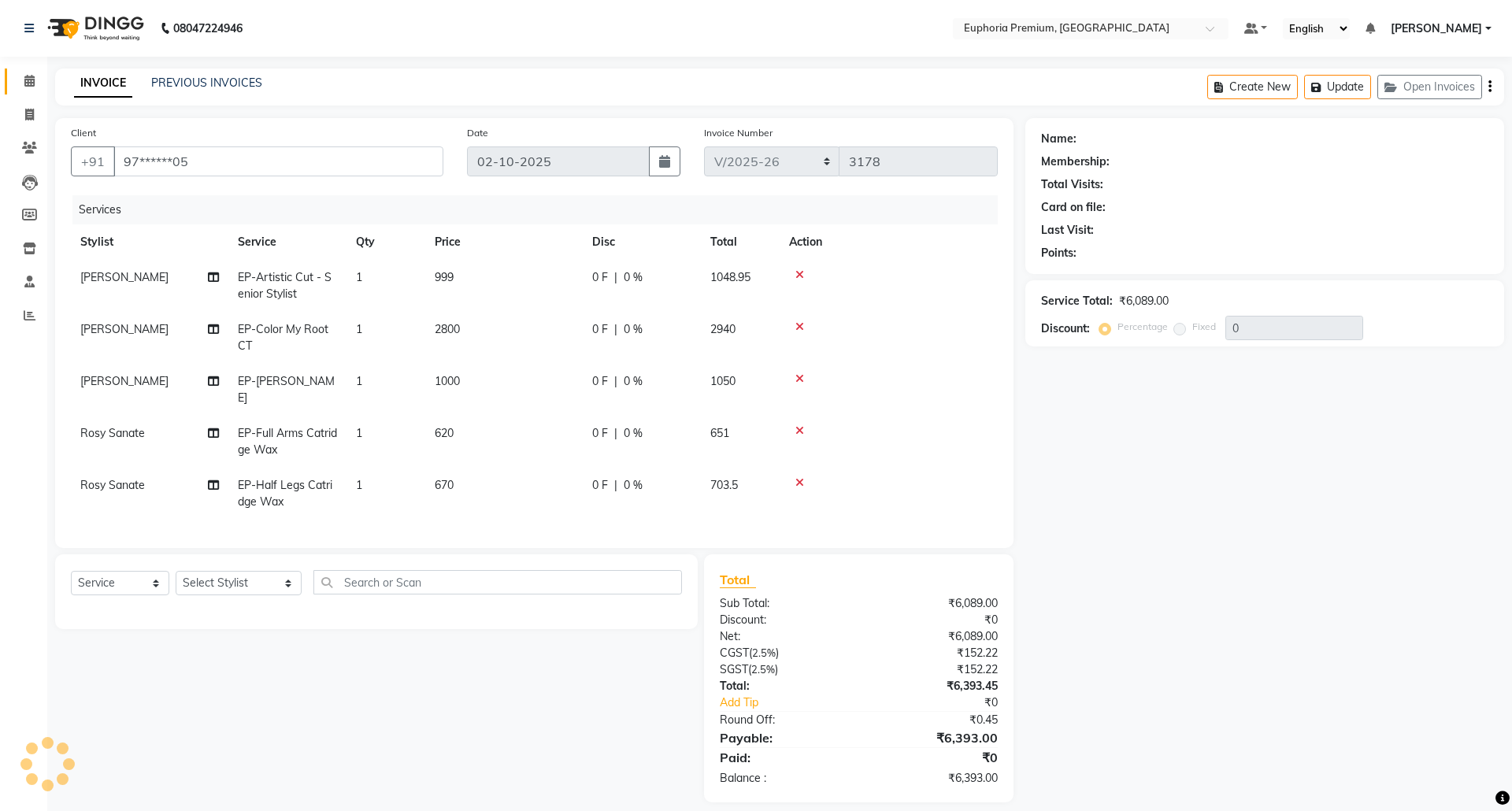
select select "2: Object"
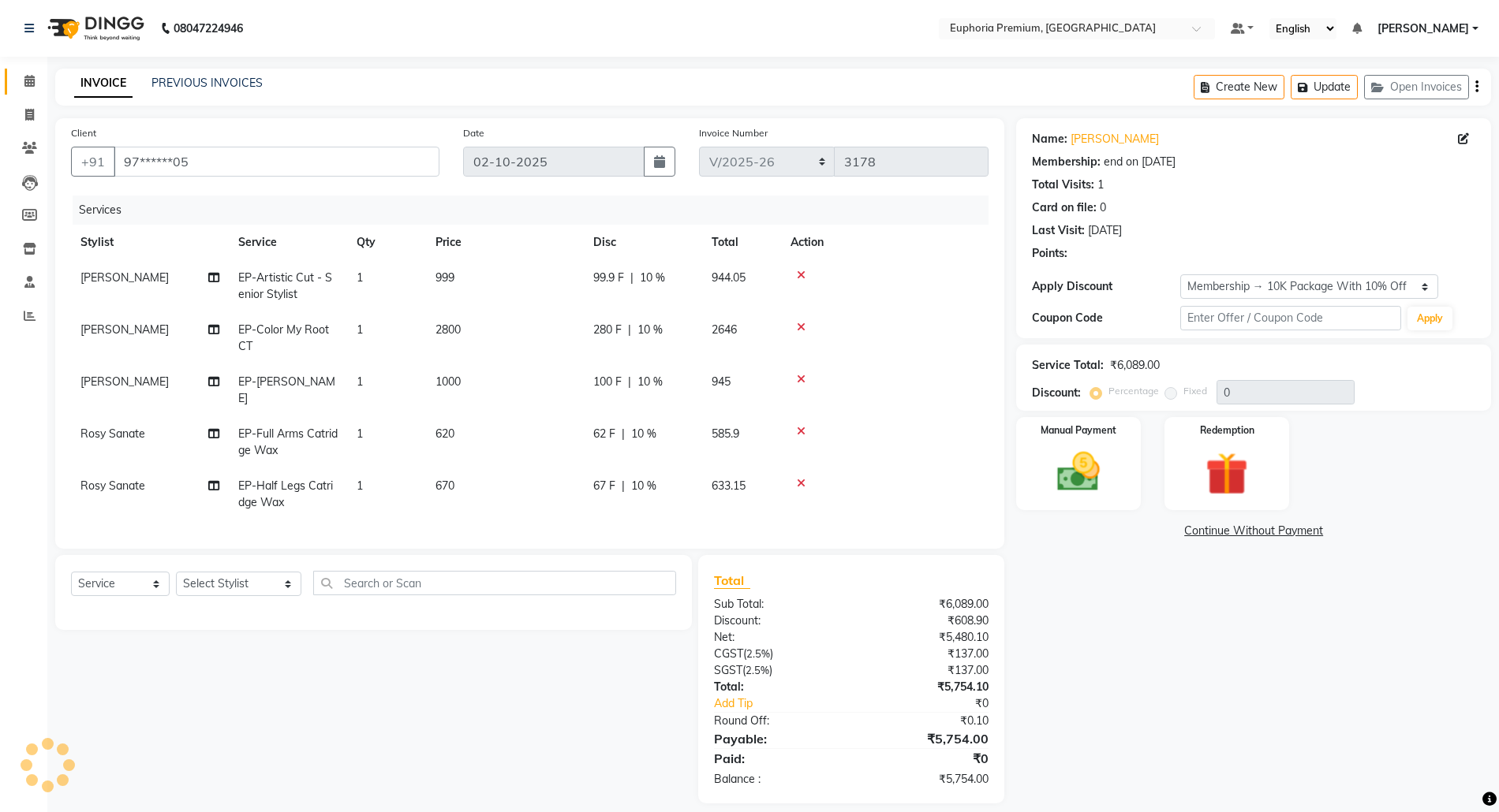
type input "10"
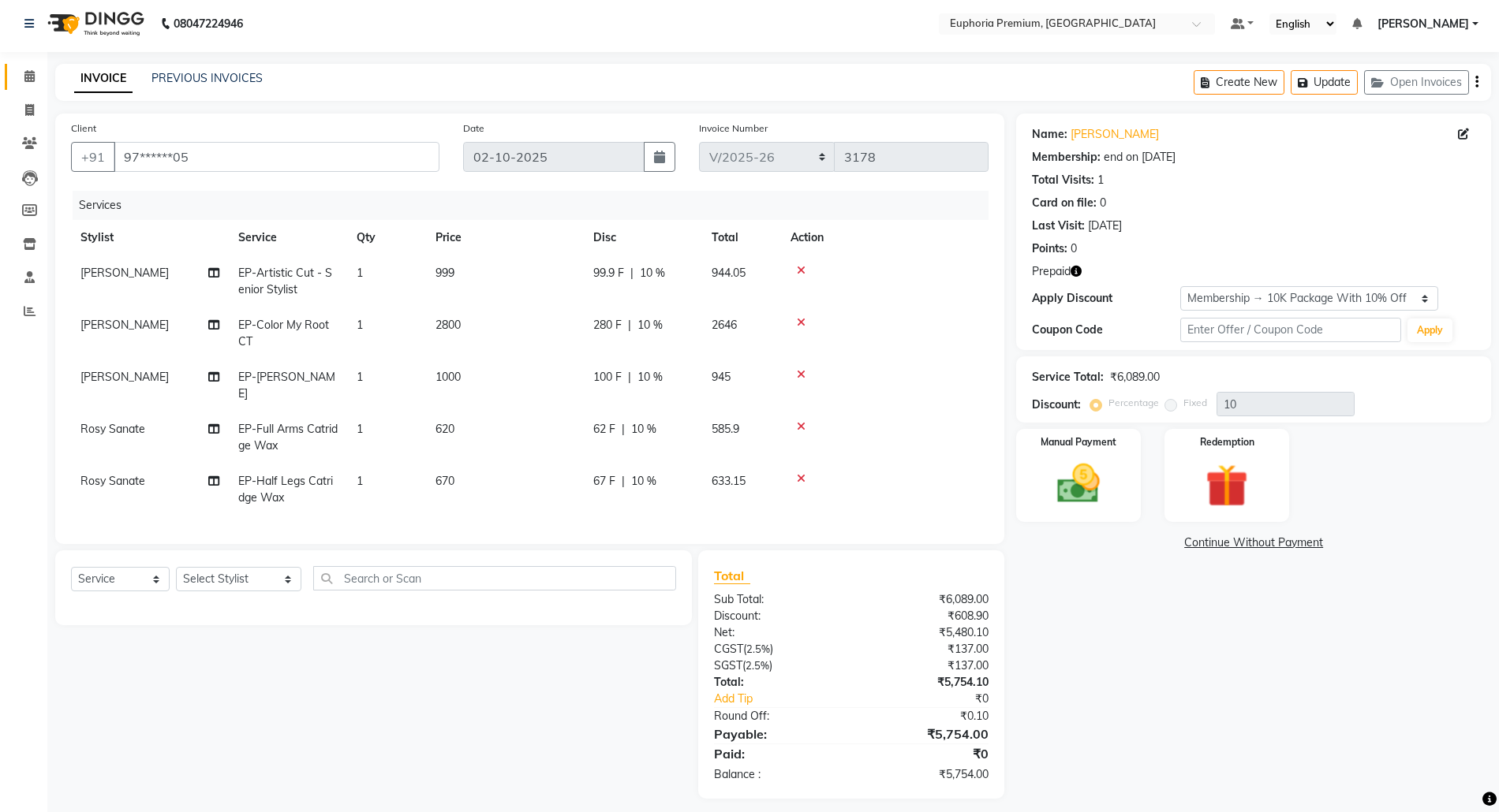
scroll to position [14, 0]
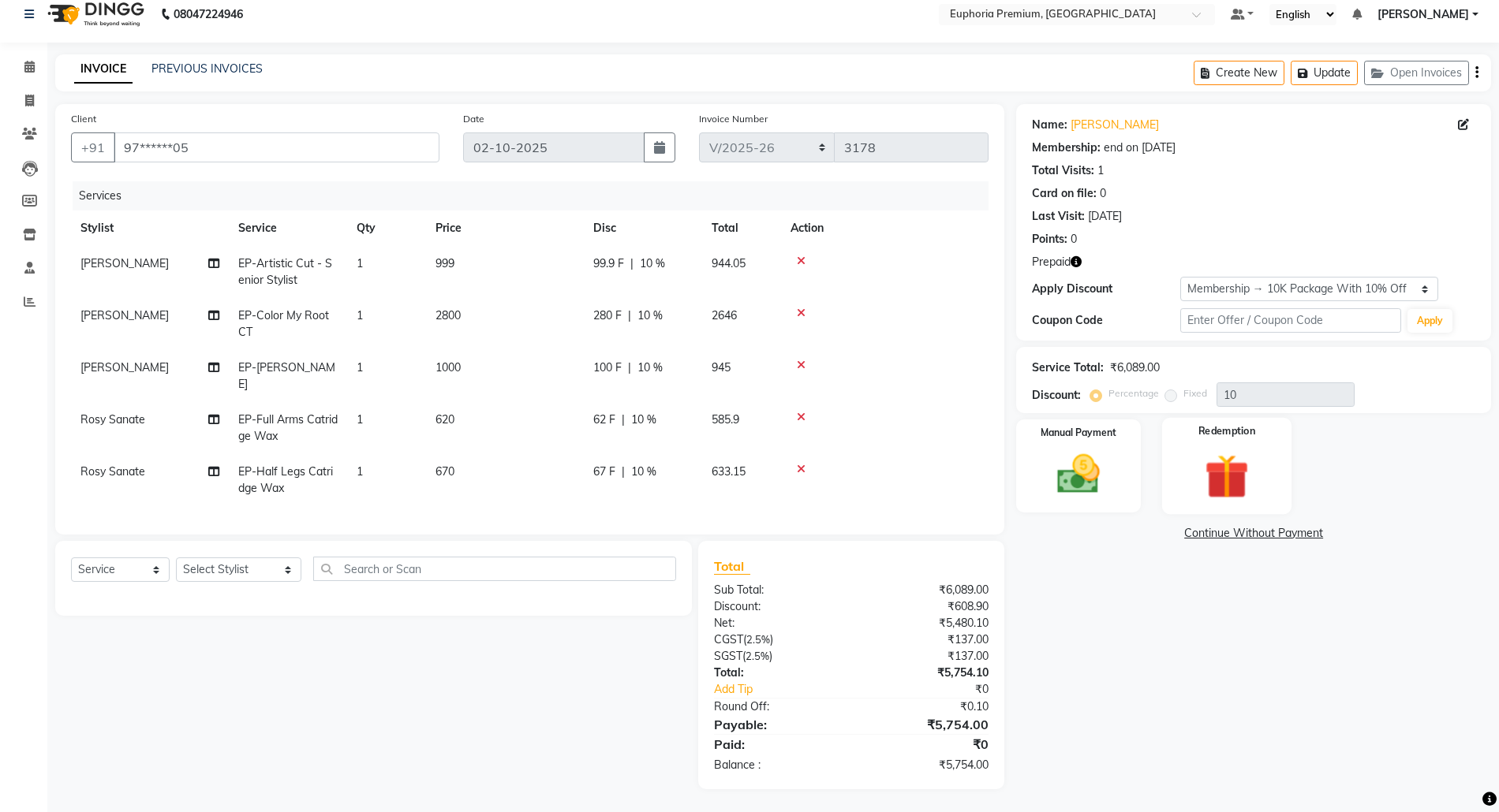
click at [1215, 462] on img at bounding box center [1226, 476] width 73 height 55
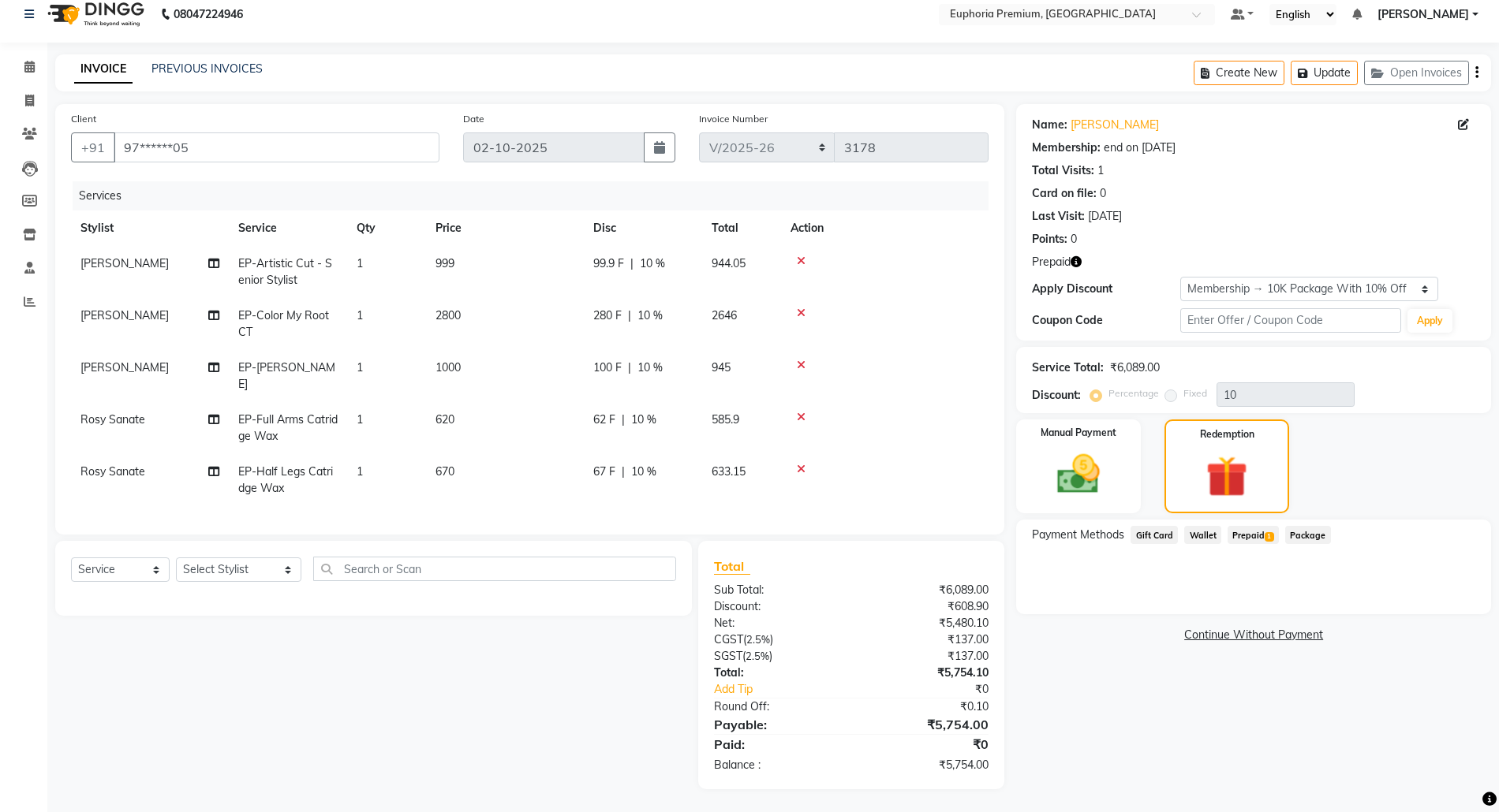
click at [1257, 528] on span "Prepaid 1" at bounding box center [1253, 535] width 52 height 18
click at [30, 71] on icon at bounding box center [30, 66] width 11 height 12
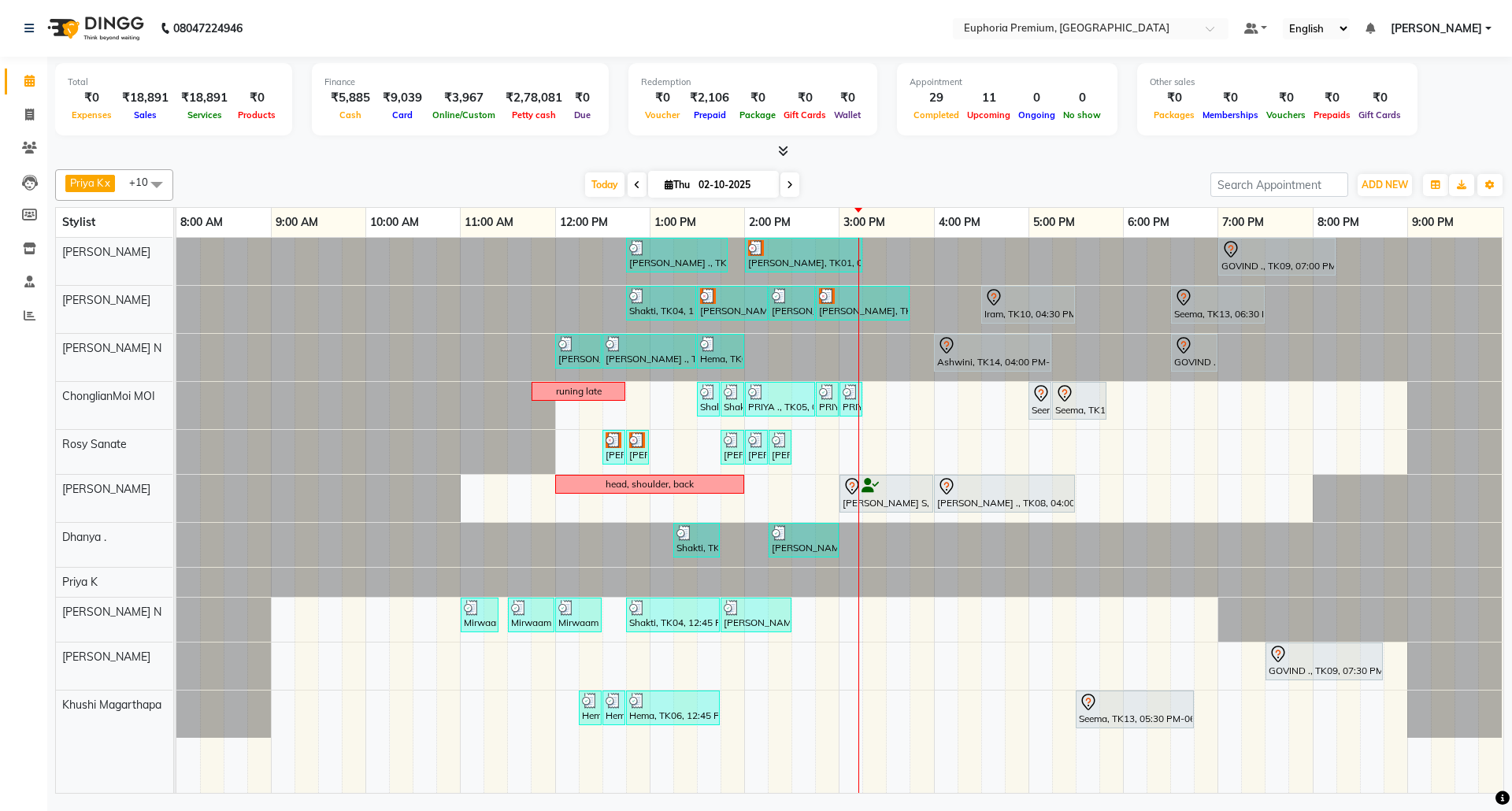
click at [176, 256] on div at bounding box center [176, 261] width 0 height 47
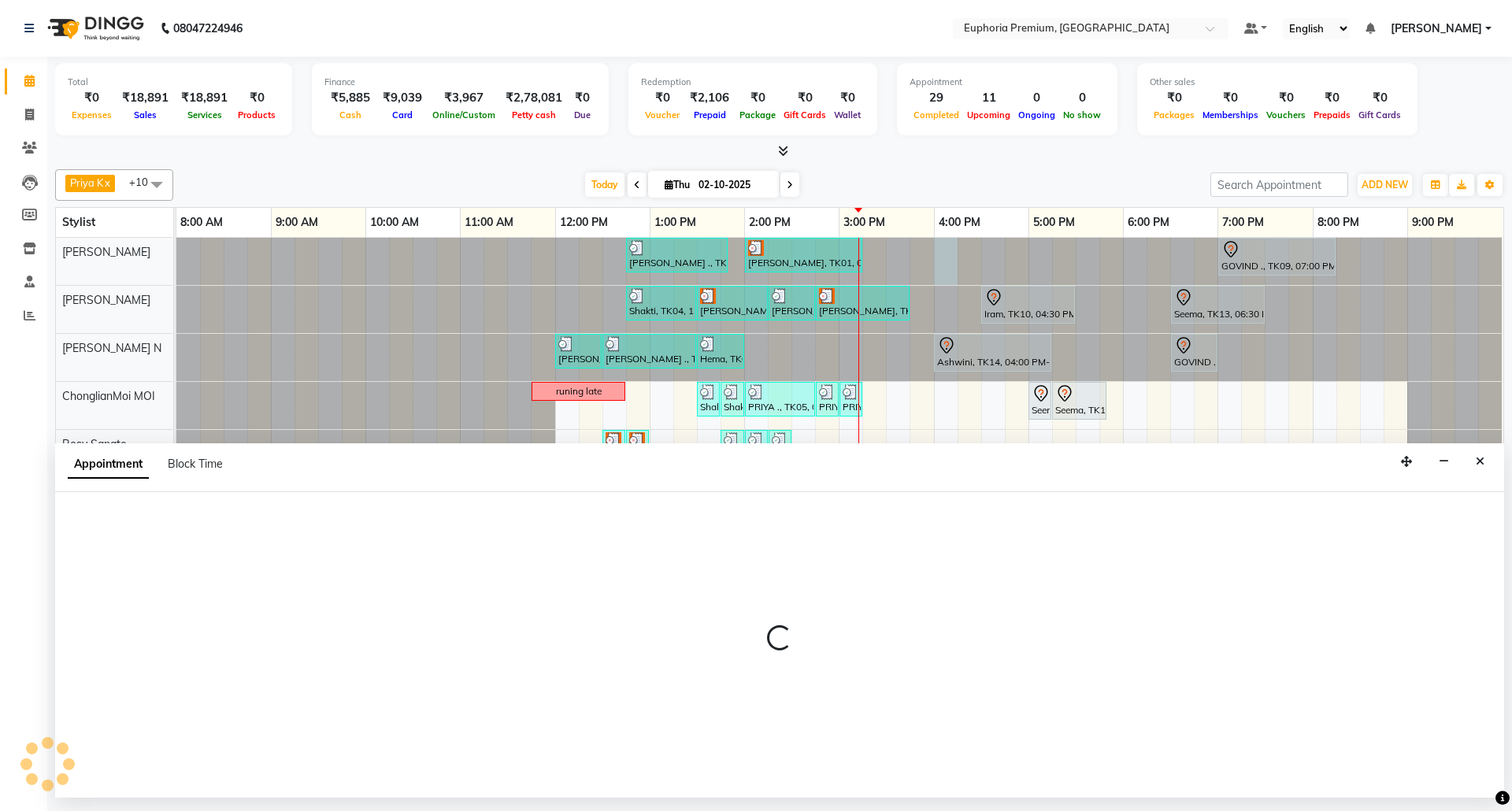
select select "71609"
select select "960"
select select "tentative"
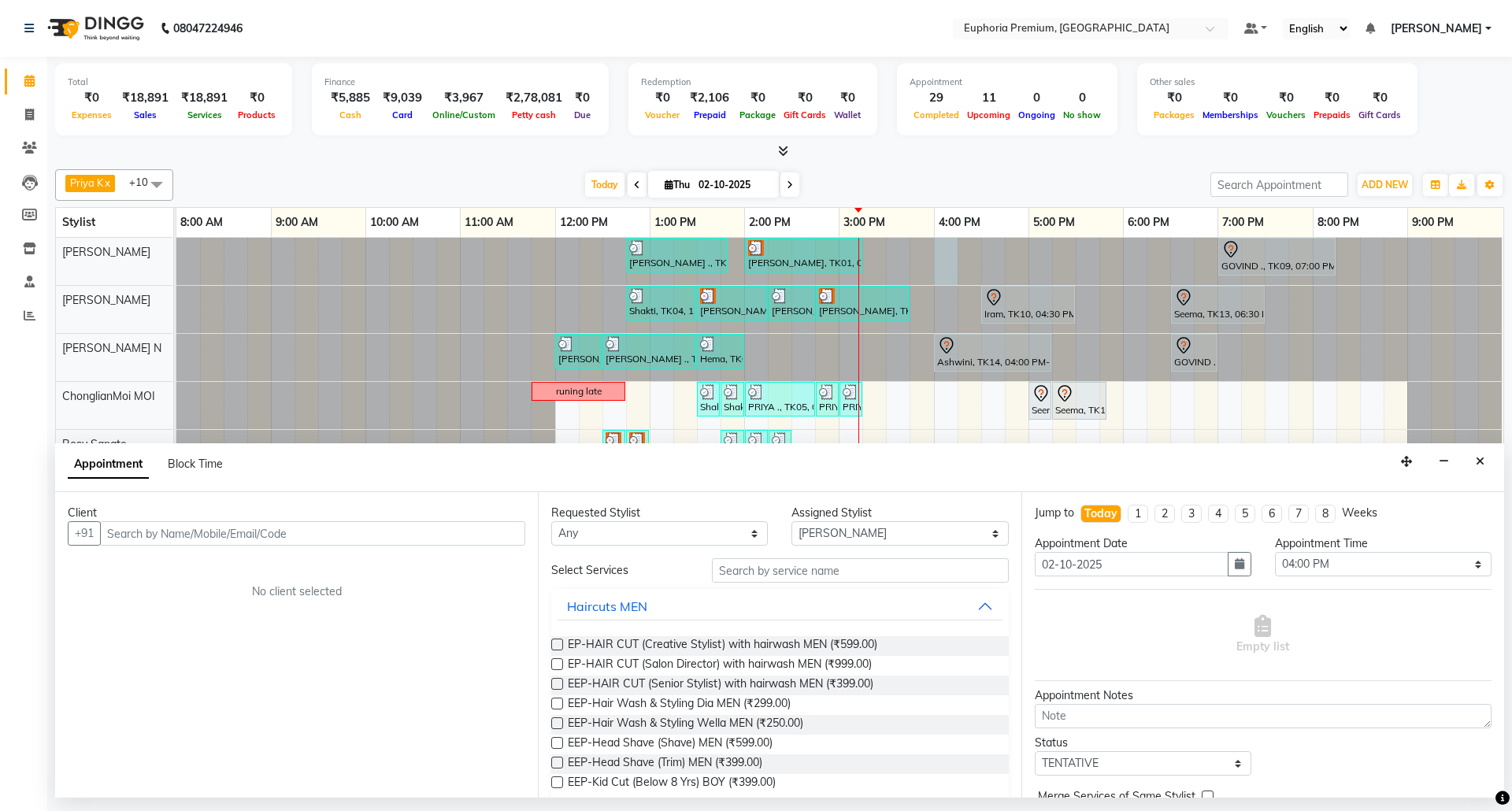
click at [342, 532] on input "text" at bounding box center [312, 534] width 425 height 24
click at [1485, 461] on button "Close" at bounding box center [1480, 462] width 23 height 24
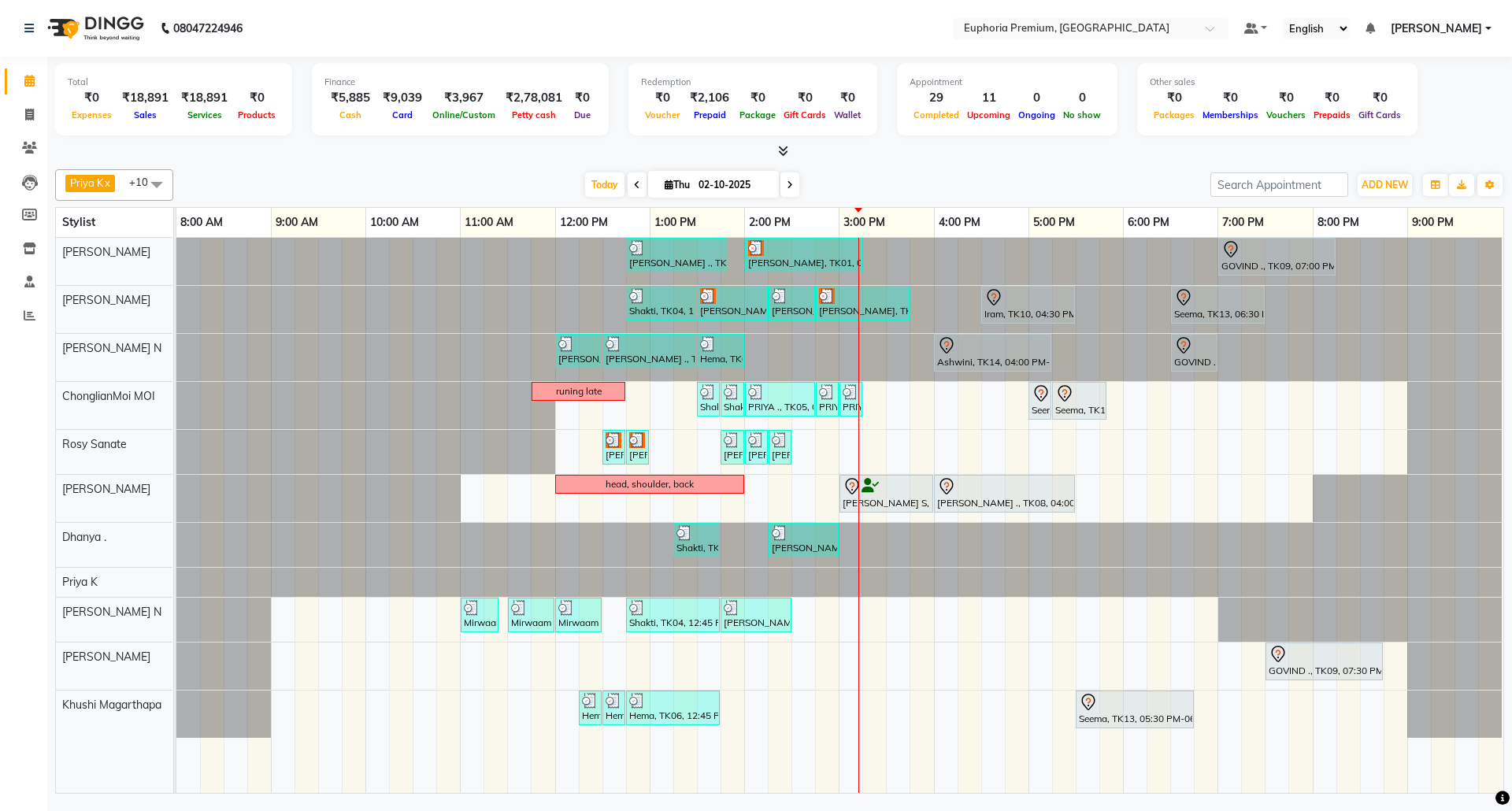
click at [176, 249] on div at bounding box center [176, 261] width 0 height 47
select select "71609"
select select "tentative"
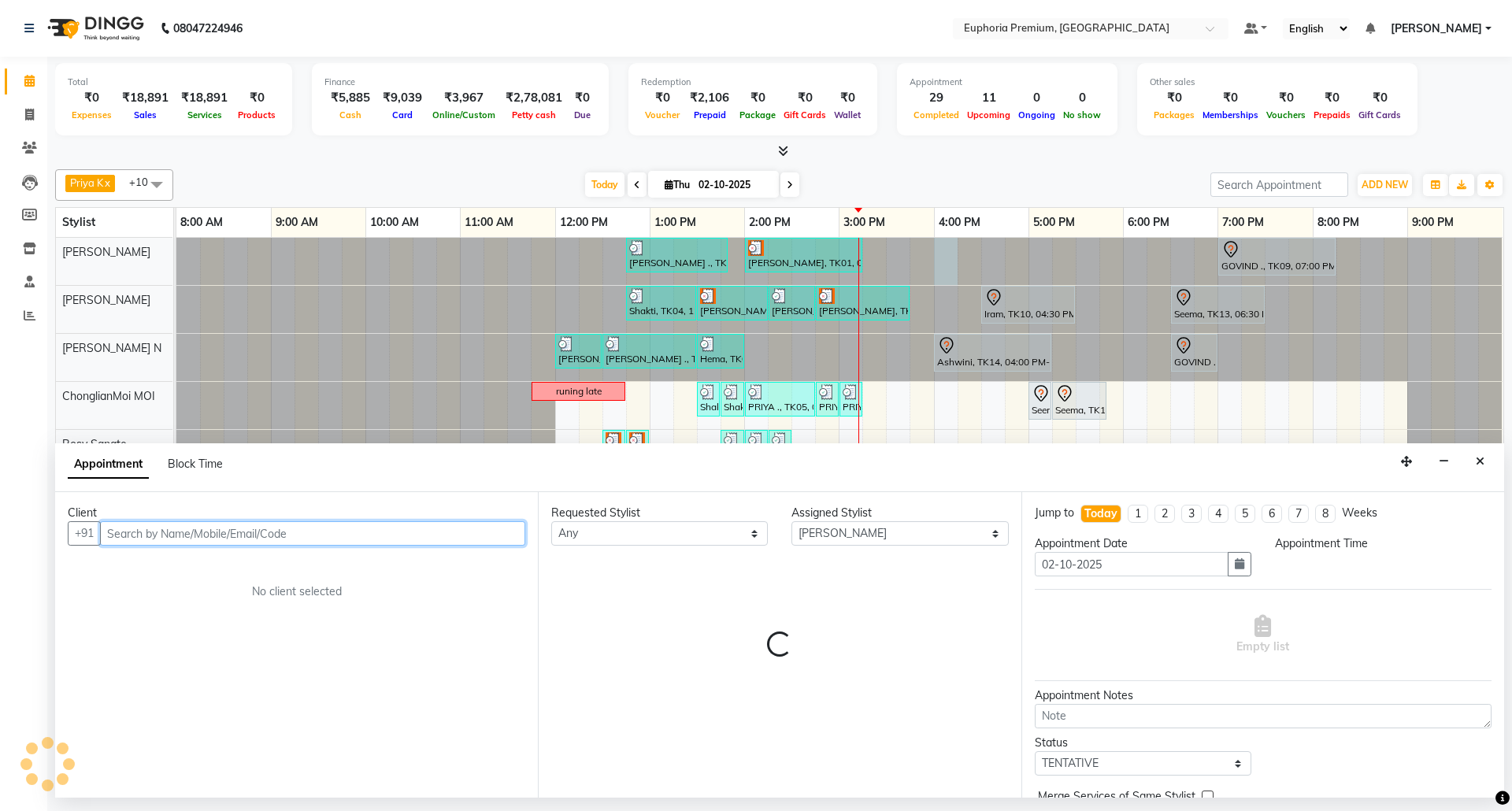
select select "960"
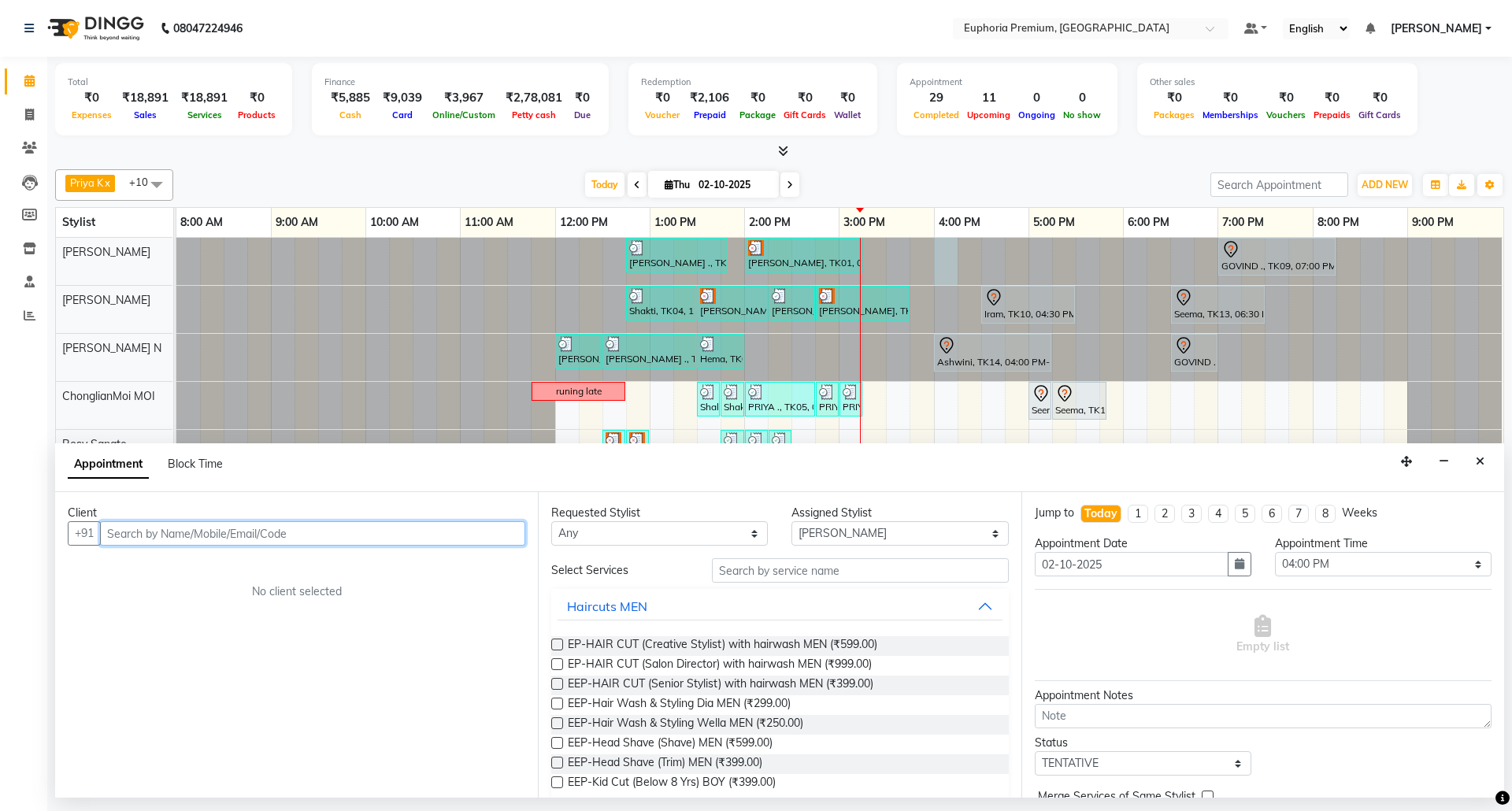
click at [404, 546] on input "text" at bounding box center [312, 534] width 425 height 24
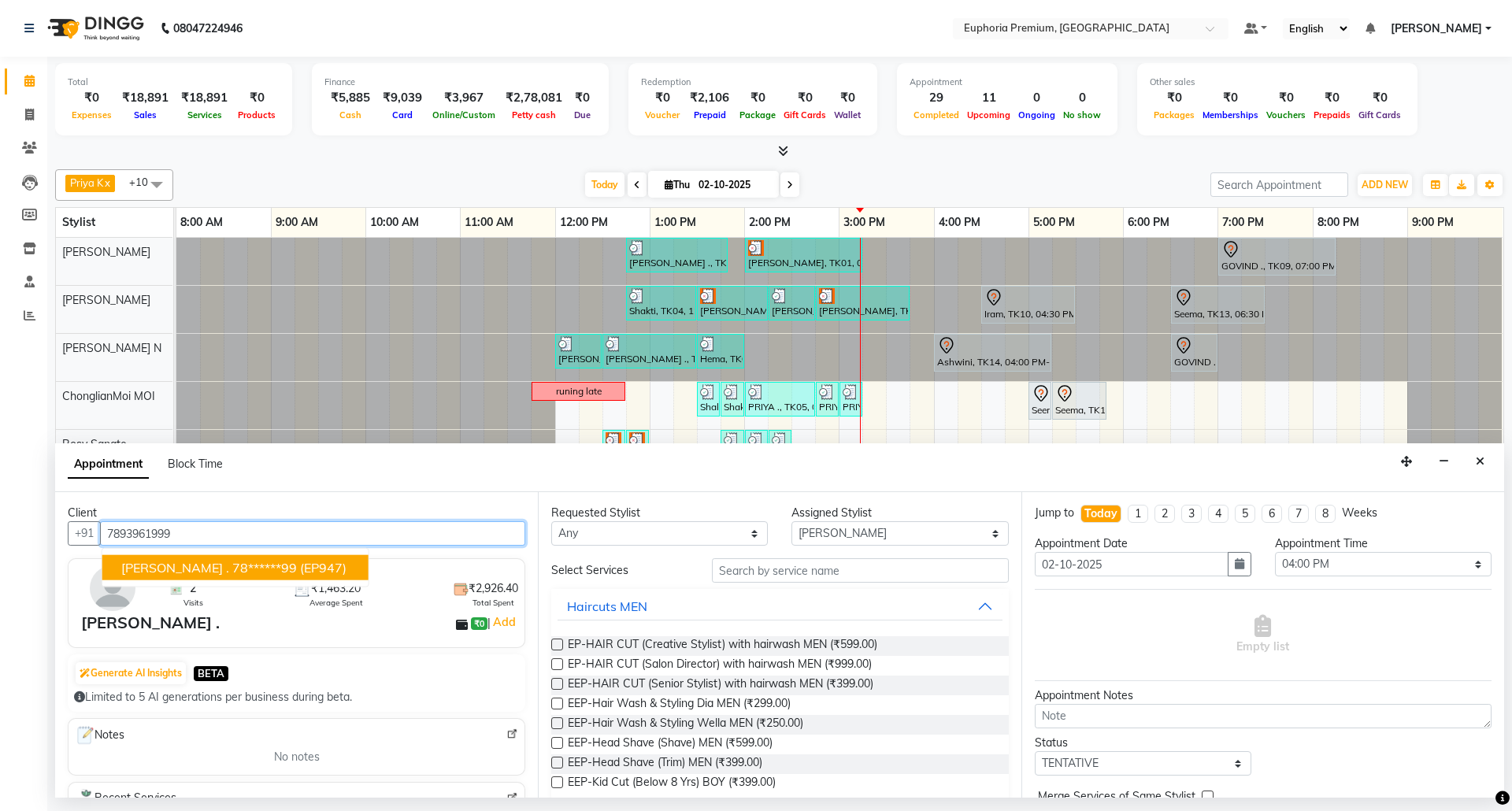
click at [300, 562] on span "(EP947)" at bounding box center [322, 568] width 46 height 16
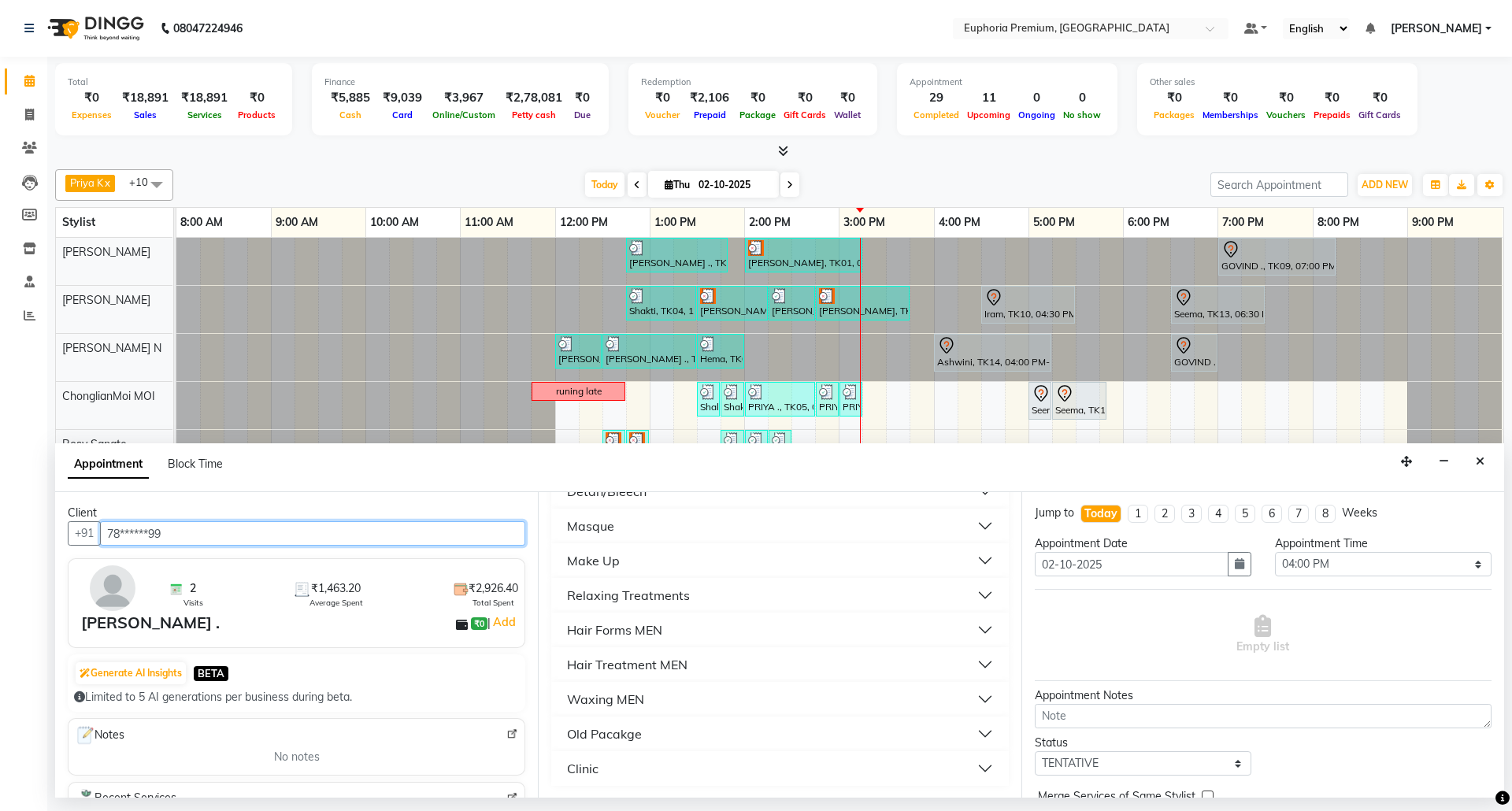
scroll to position [747, 0]
type input "78******99"
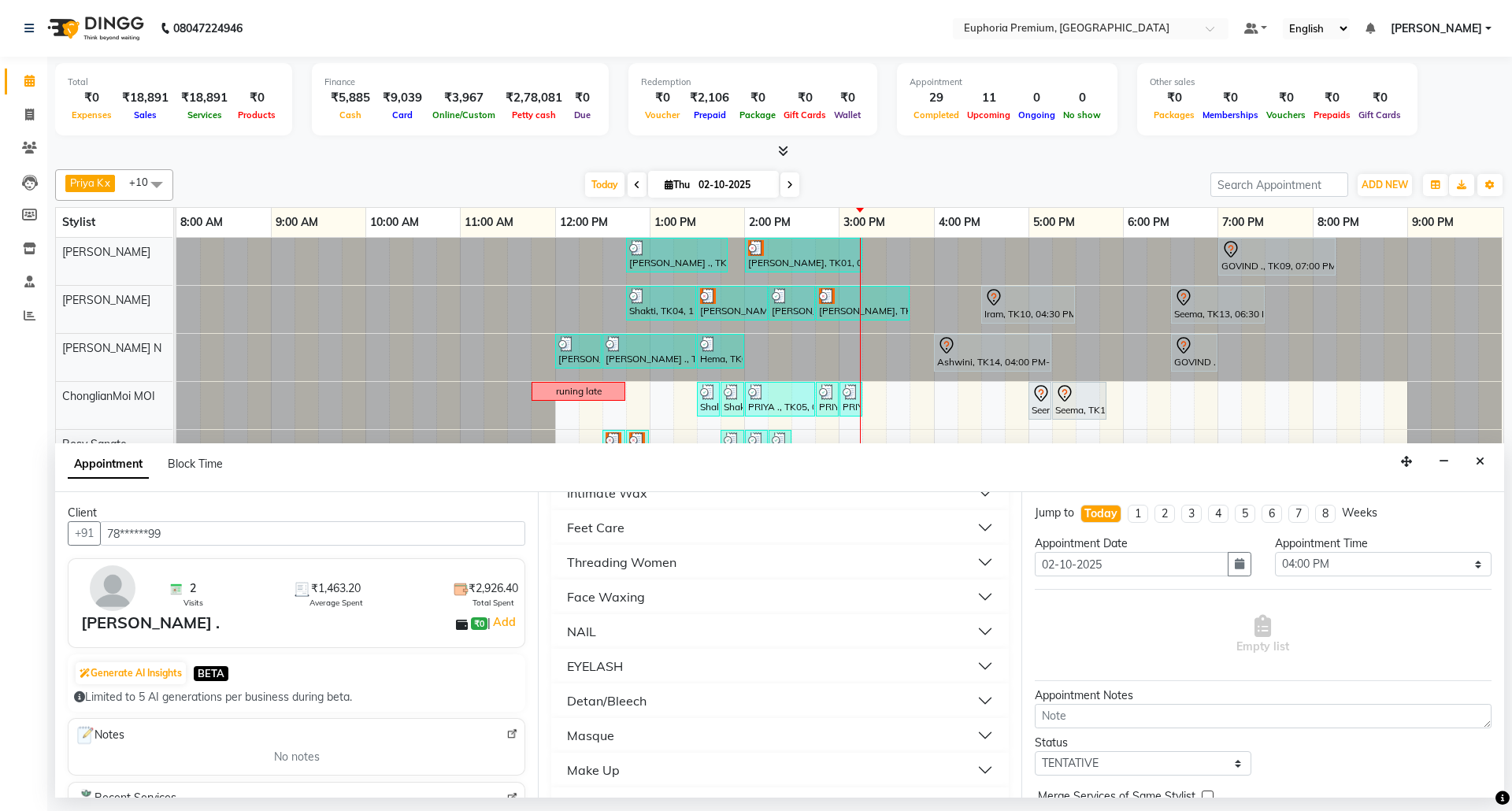
click at [609, 526] on div "Feet Care" at bounding box center [596, 528] width 58 height 19
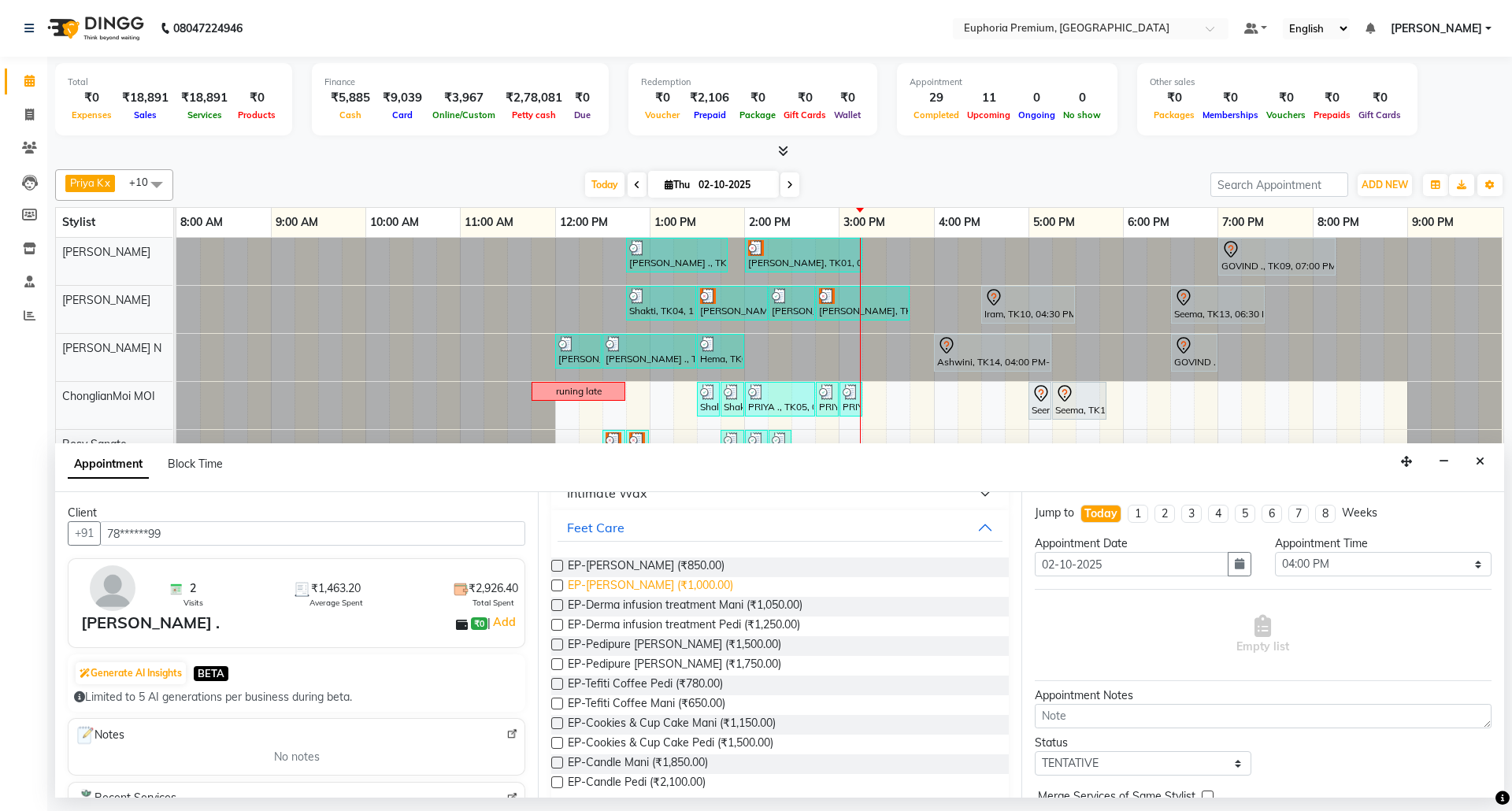
click at [604, 585] on span "EP-Crystal Pedi (₹1,000.00)" at bounding box center [650, 587] width 165 height 20
checkbox input "false"
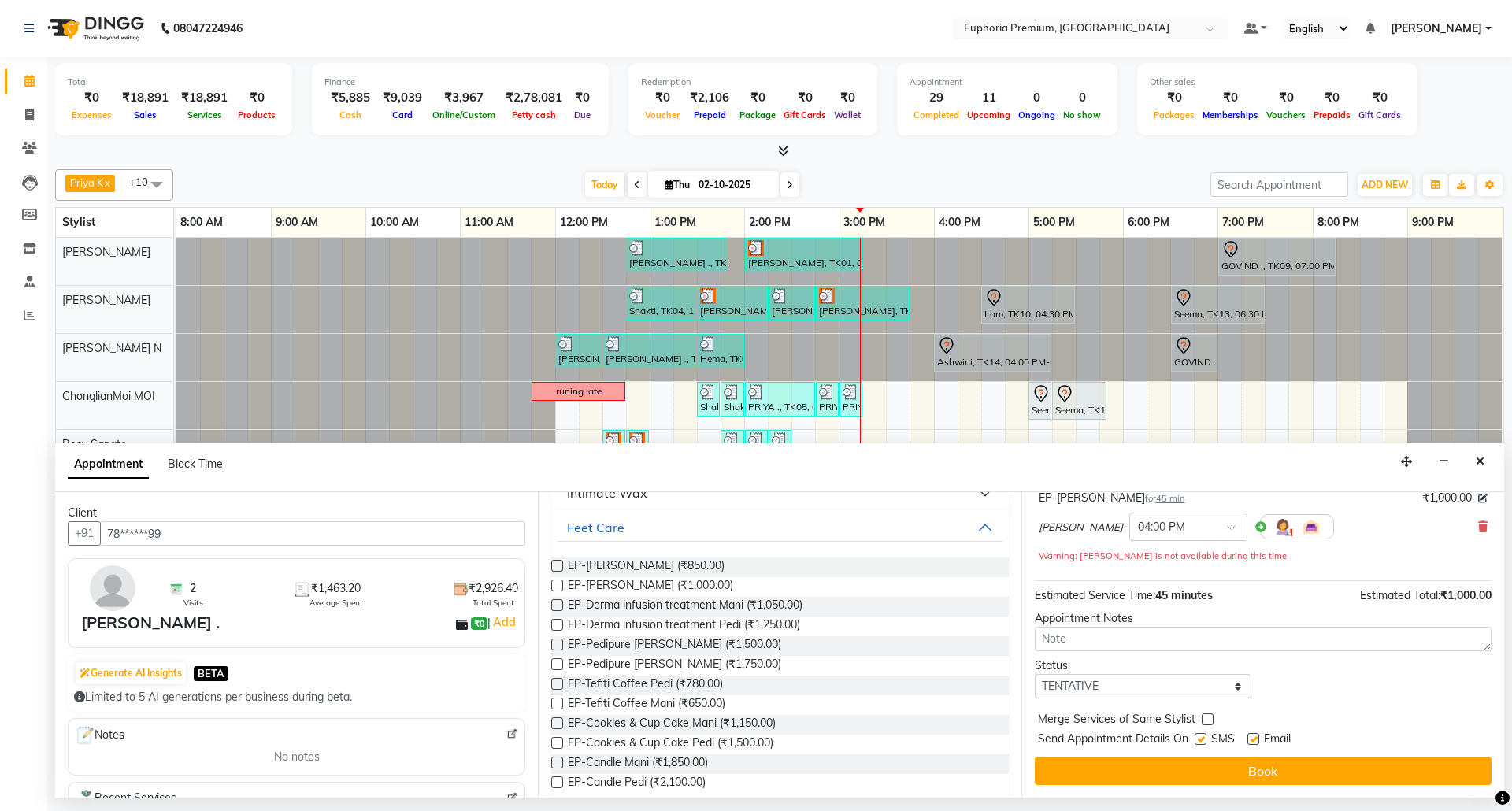
scroll to position [112, 0]
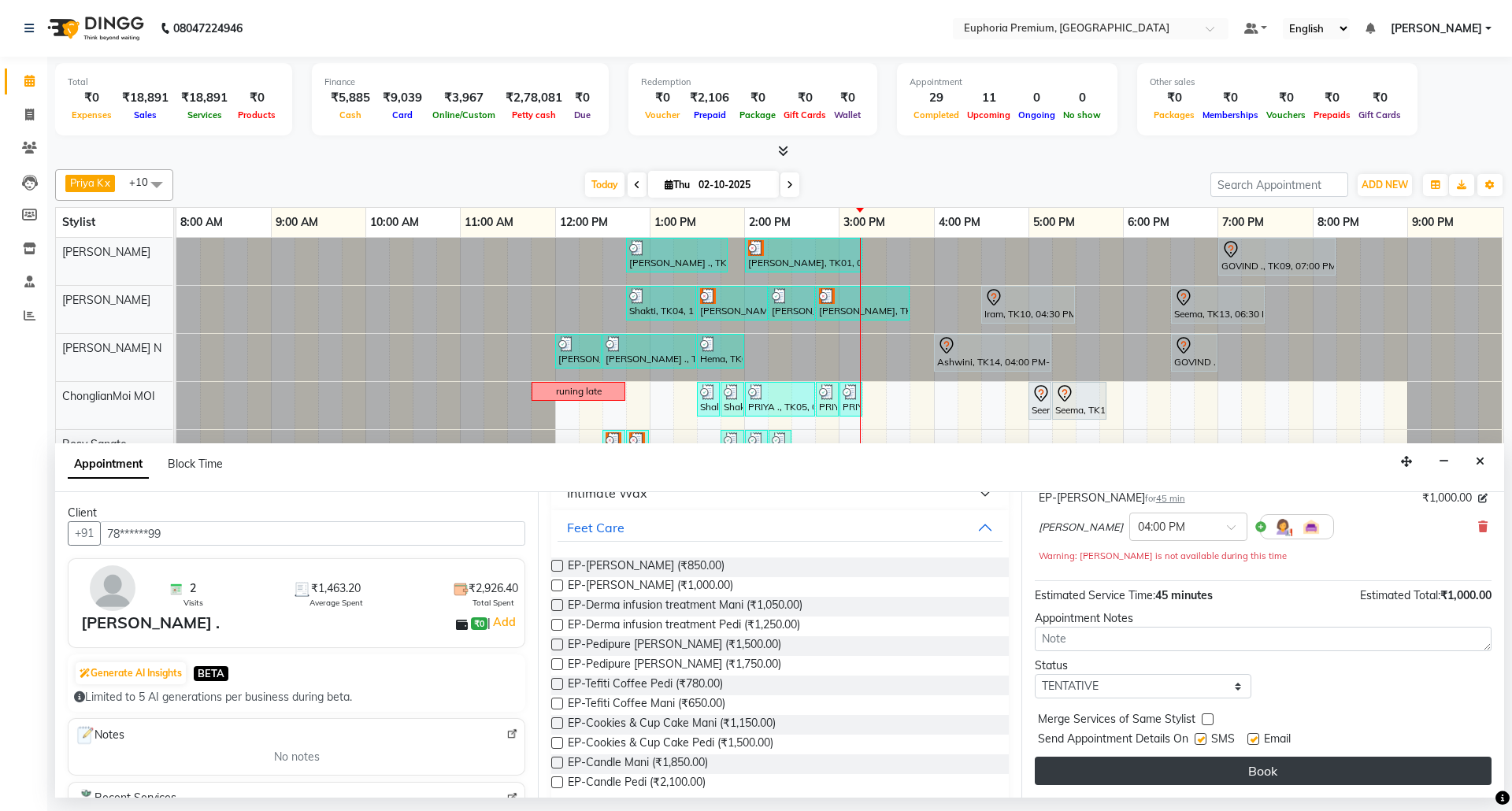
click at [1245, 779] on button "Book" at bounding box center [1262, 771] width 457 height 28
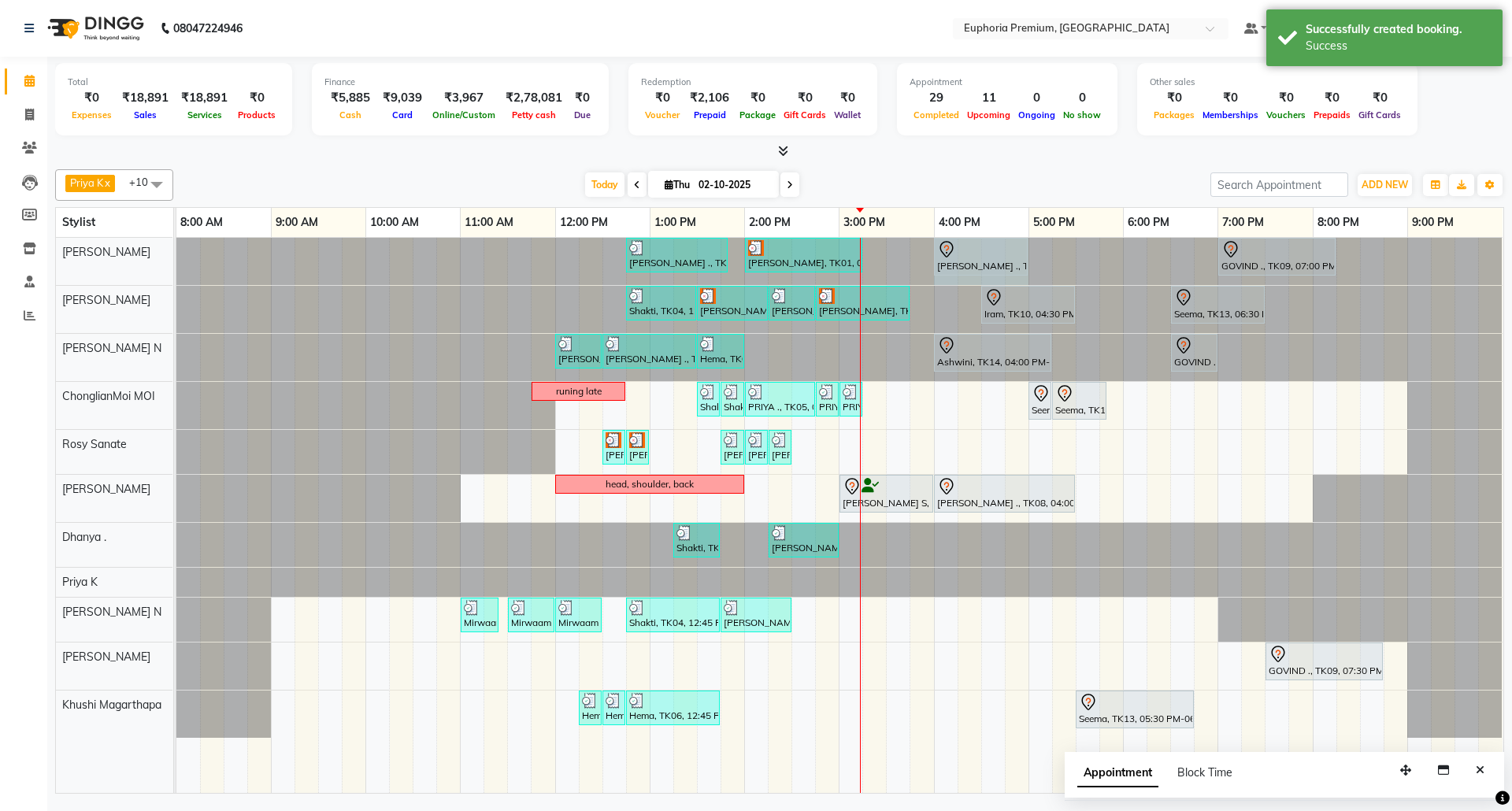
click at [176, 246] on div "Sulakshana ., TK07, 12:45 PM-01:50 PM, EP-Tefiti Coffee Pedi Prabha, TK01, 02:0…" at bounding box center [176, 261] width 0 height 47
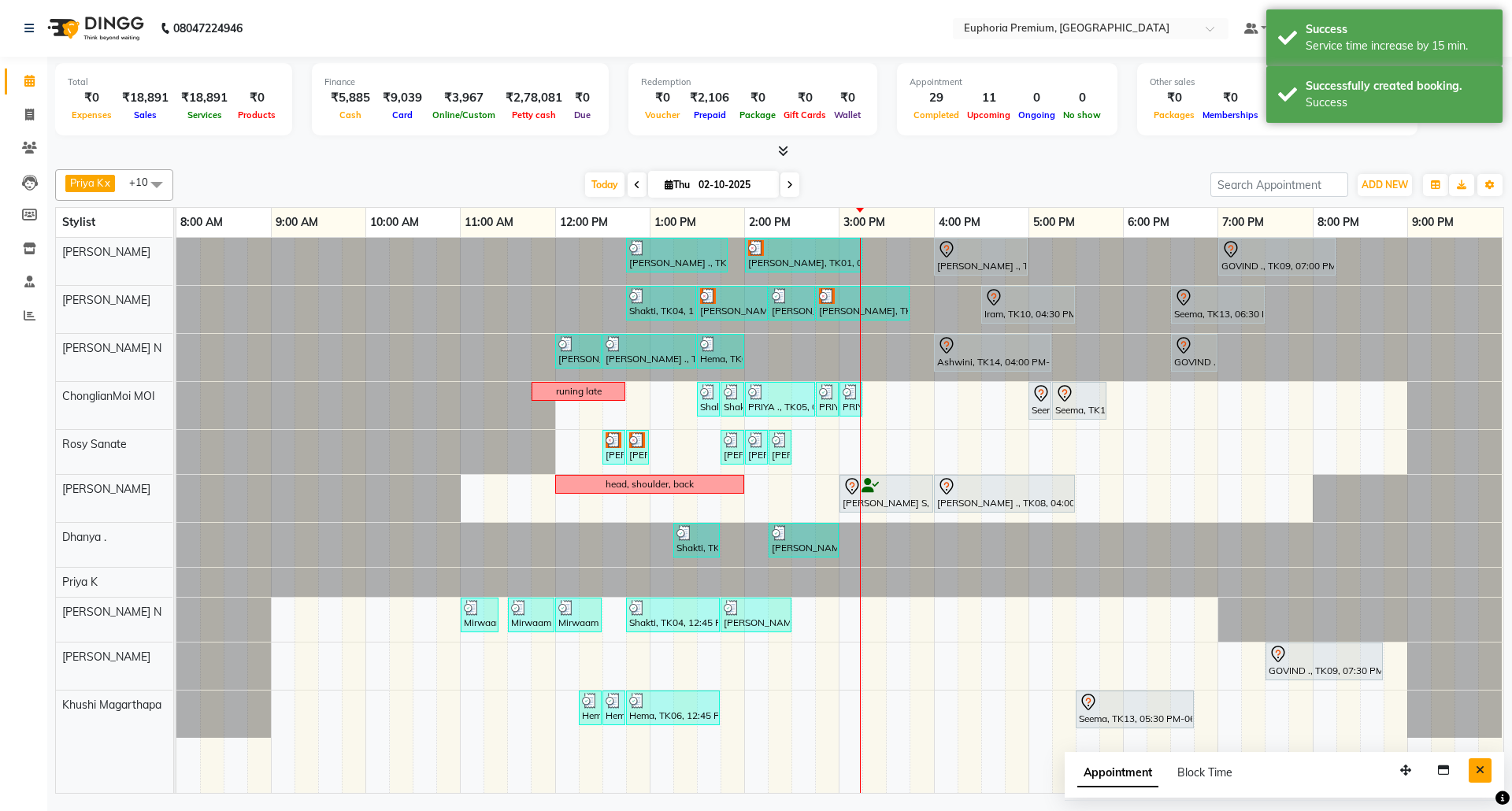
click at [1475, 770] on icon "Close" at bounding box center [1480, 770] width 9 height 11
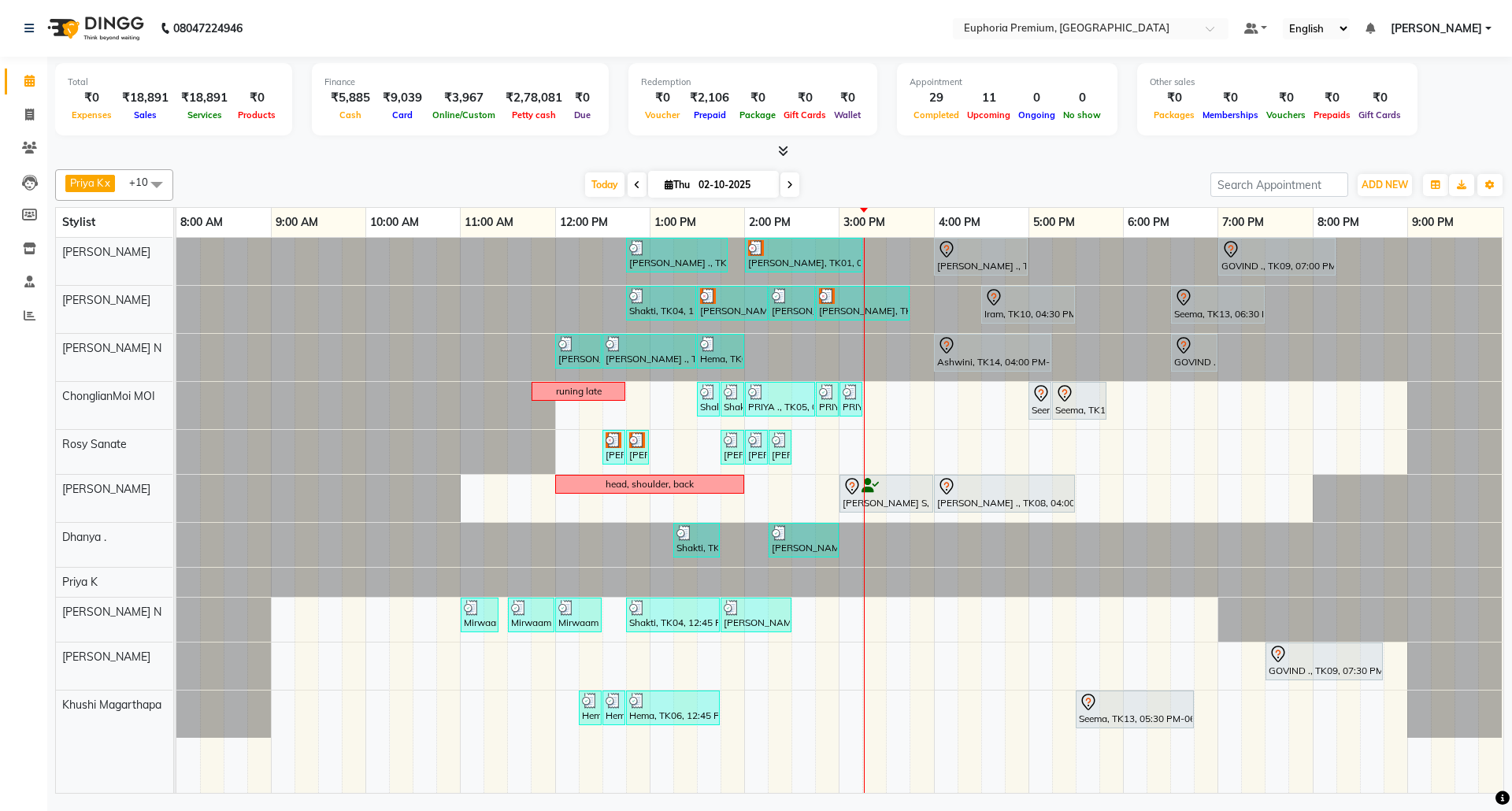
click at [1424, 26] on span "[PERSON_NAME]" at bounding box center [1436, 28] width 92 height 17
click at [1421, 116] on link "Sign out" at bounding box center [1410, 108] width 144 height 24
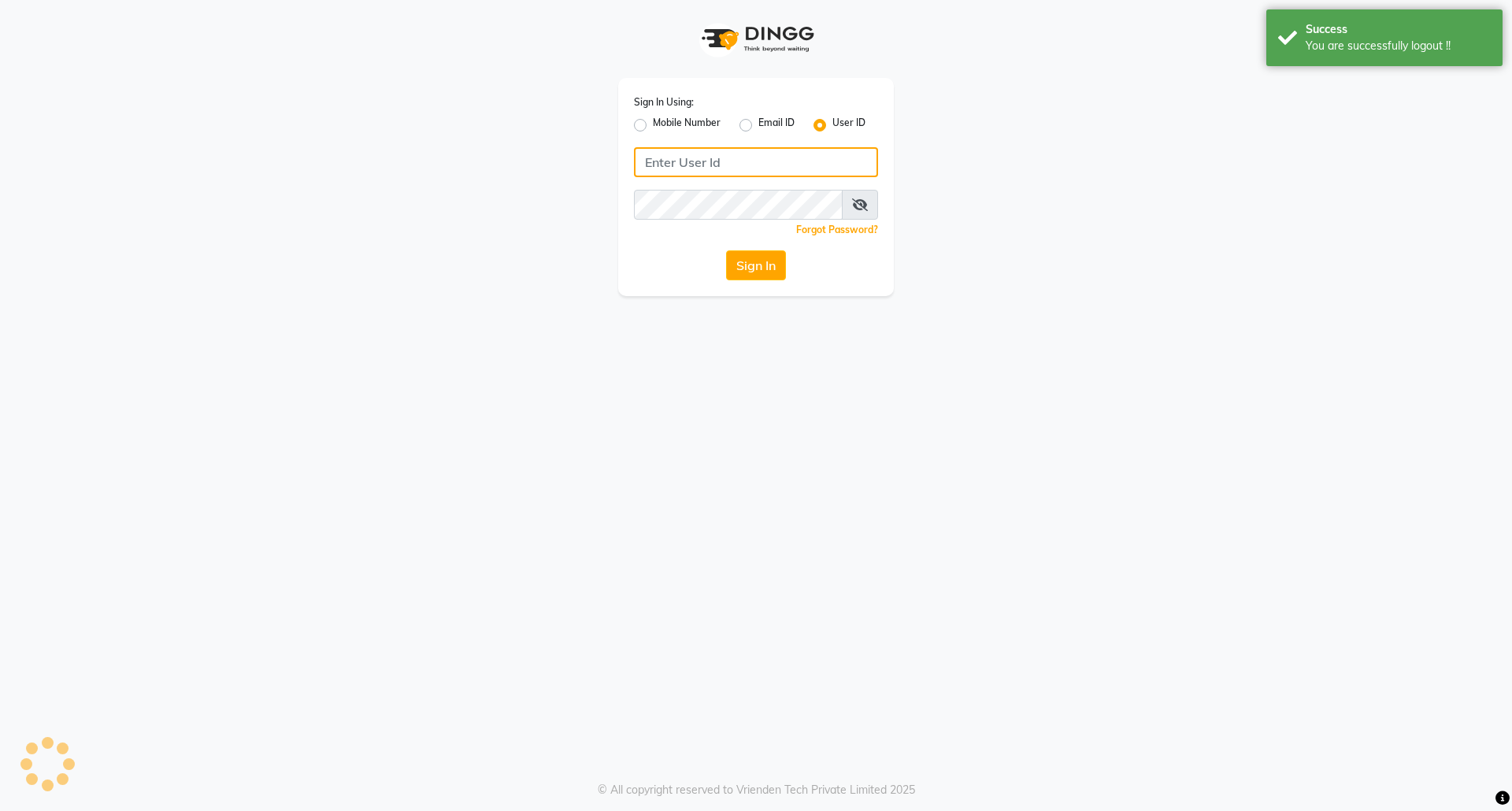
type input "7760179992"
click at [652, 126] on label "Mobile Number" at bounding box center [687, 126] width 68 height 19
click at [652, 126] on input "Mobile Number" at bounding box center [658, 121] width 10 height 10
radio input "true"
radio input "false"
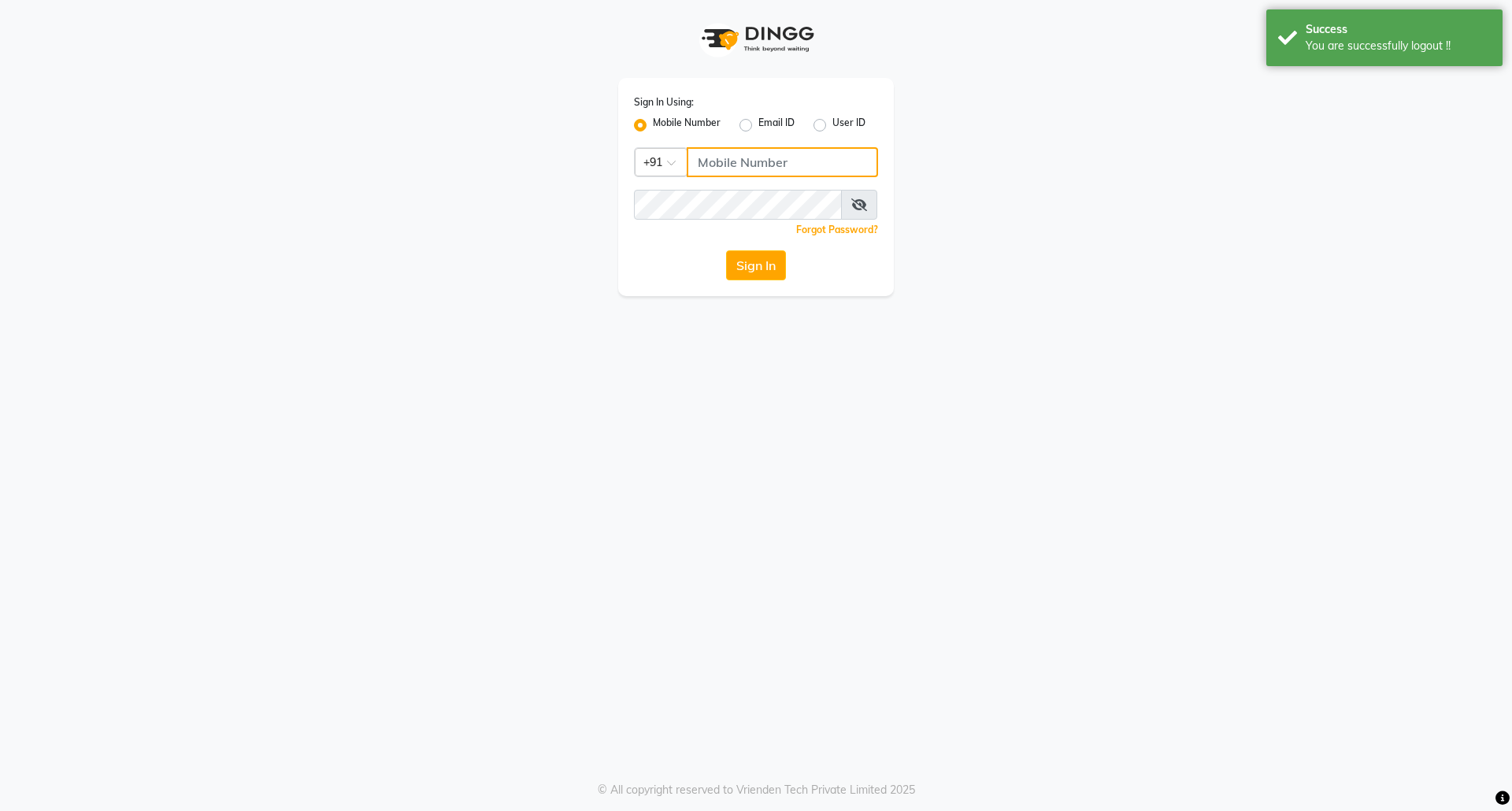
click at [731, 167] on input "Username" at bounding box center [782, 163] width 191 height 30
type input "8073170422"
click at [744, 268] on button "Sign In" at bounding box center [756, 266] width 60 height 30
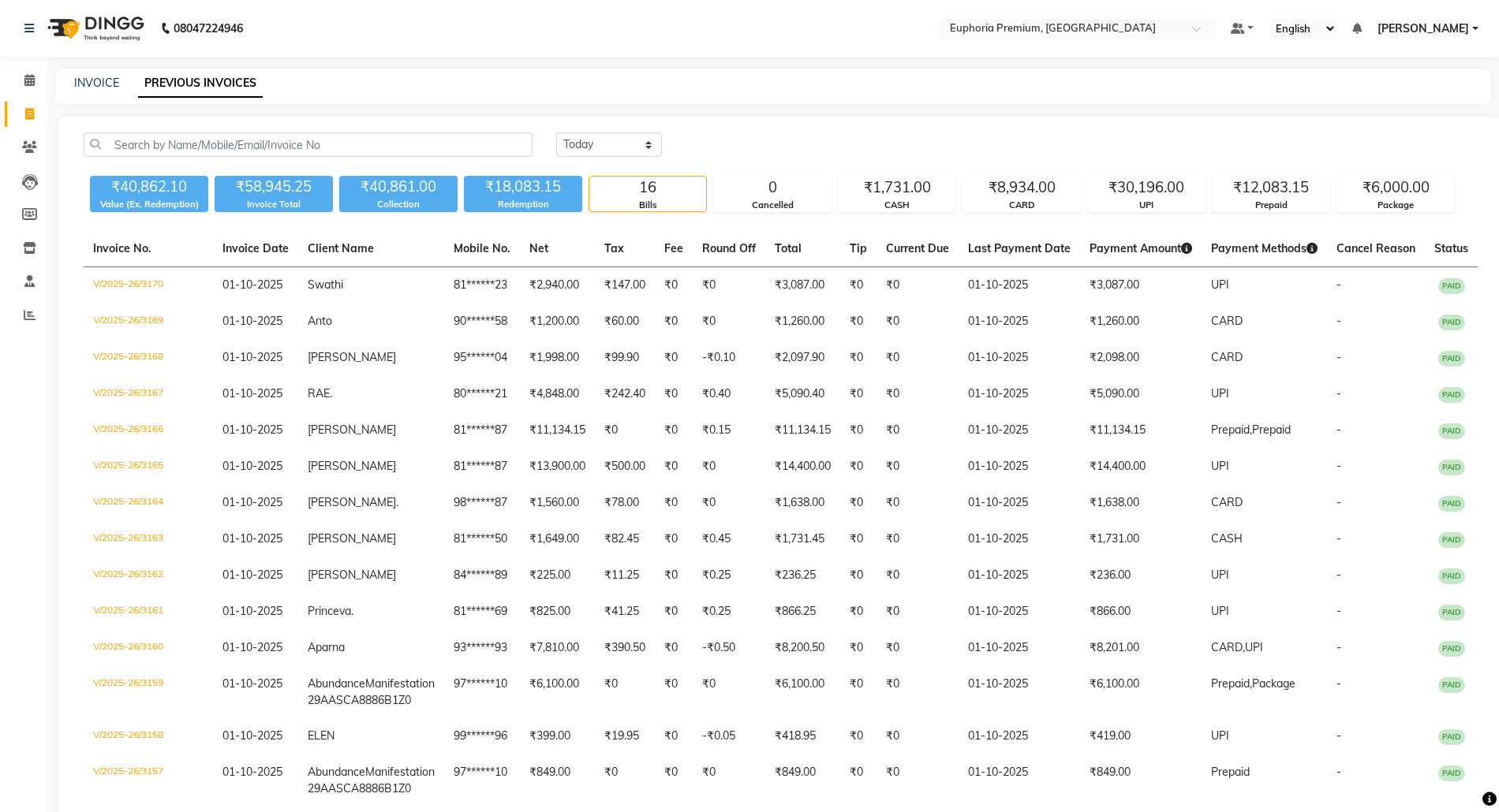
select select "[DATE]"
